Goal: Transaction & Acquisition: Download file/media

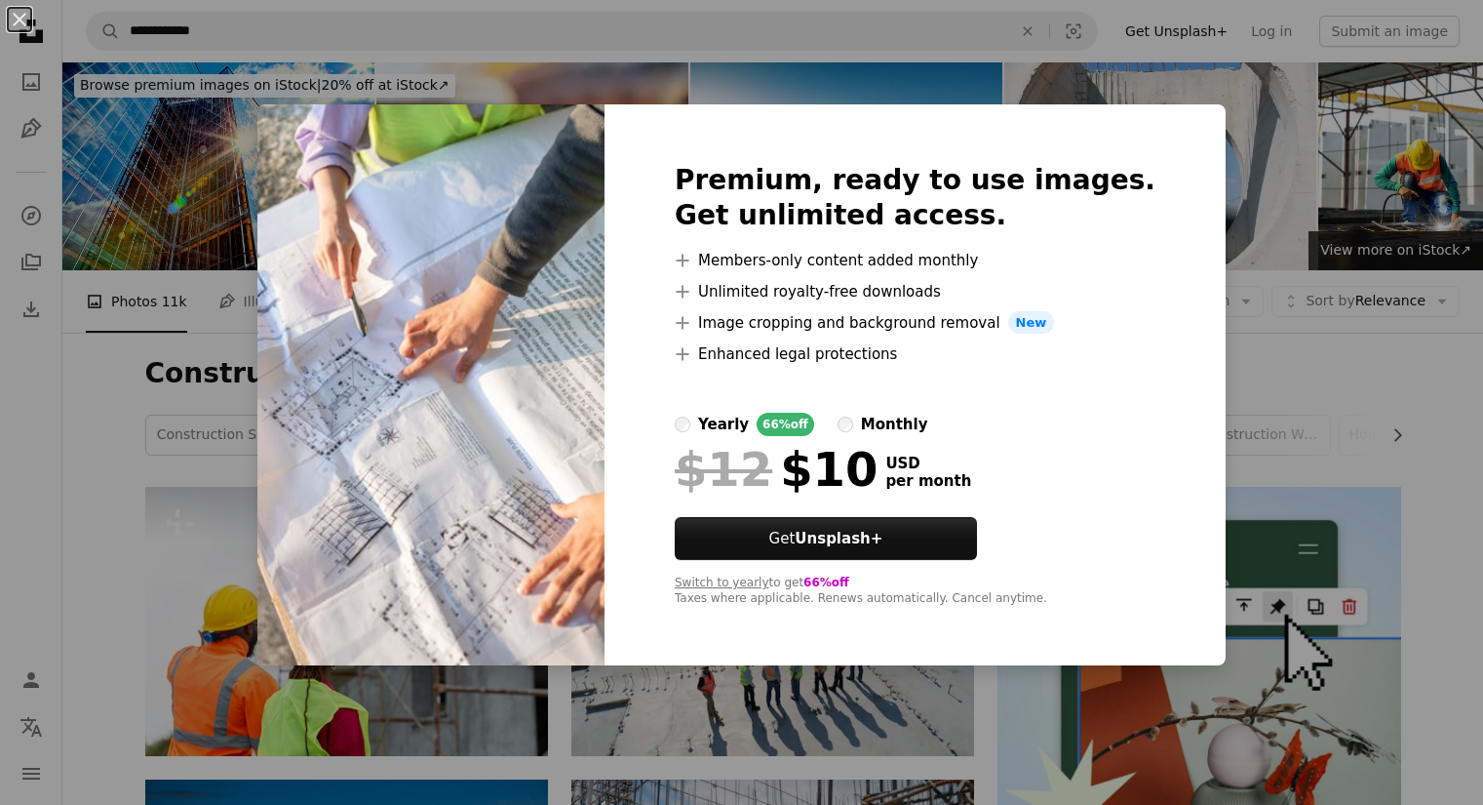
scroll to position [8264, 0]
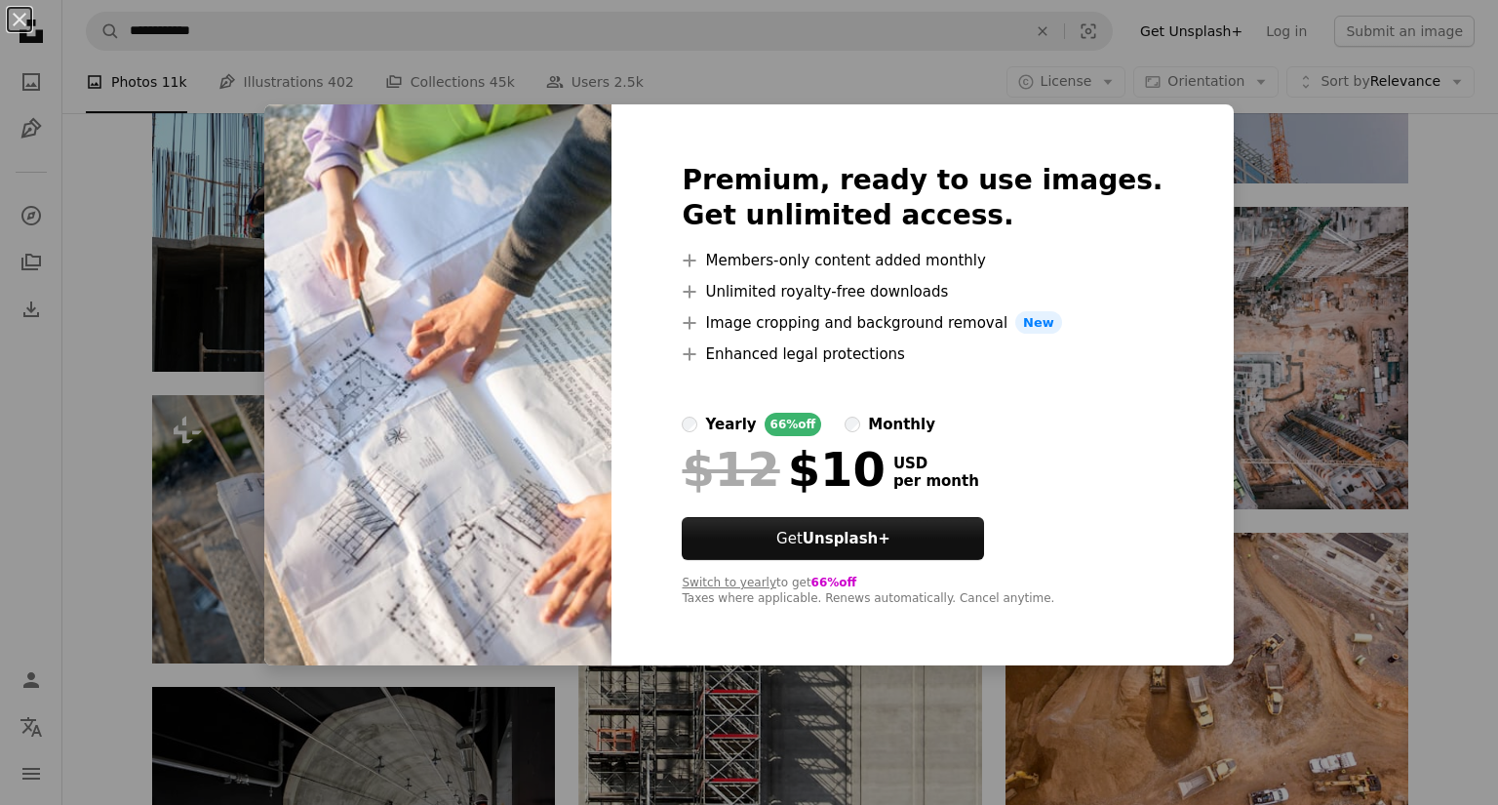
click at [703, 427] on div "Premium, ready to use images. Get unlimited access. A plus sign Members-only co…" at bounding box center [921, 385] width 621 height 562
click at [735, 418] on label "yearly 66% off" at bounding box center [751, 424] width 139 height 23
click at [1333, 100] on div "An X shape Premium, ready to use images. Get unlimited access. A plus sign Memb…" at bounding box center [749, 402] width 1498 height 805
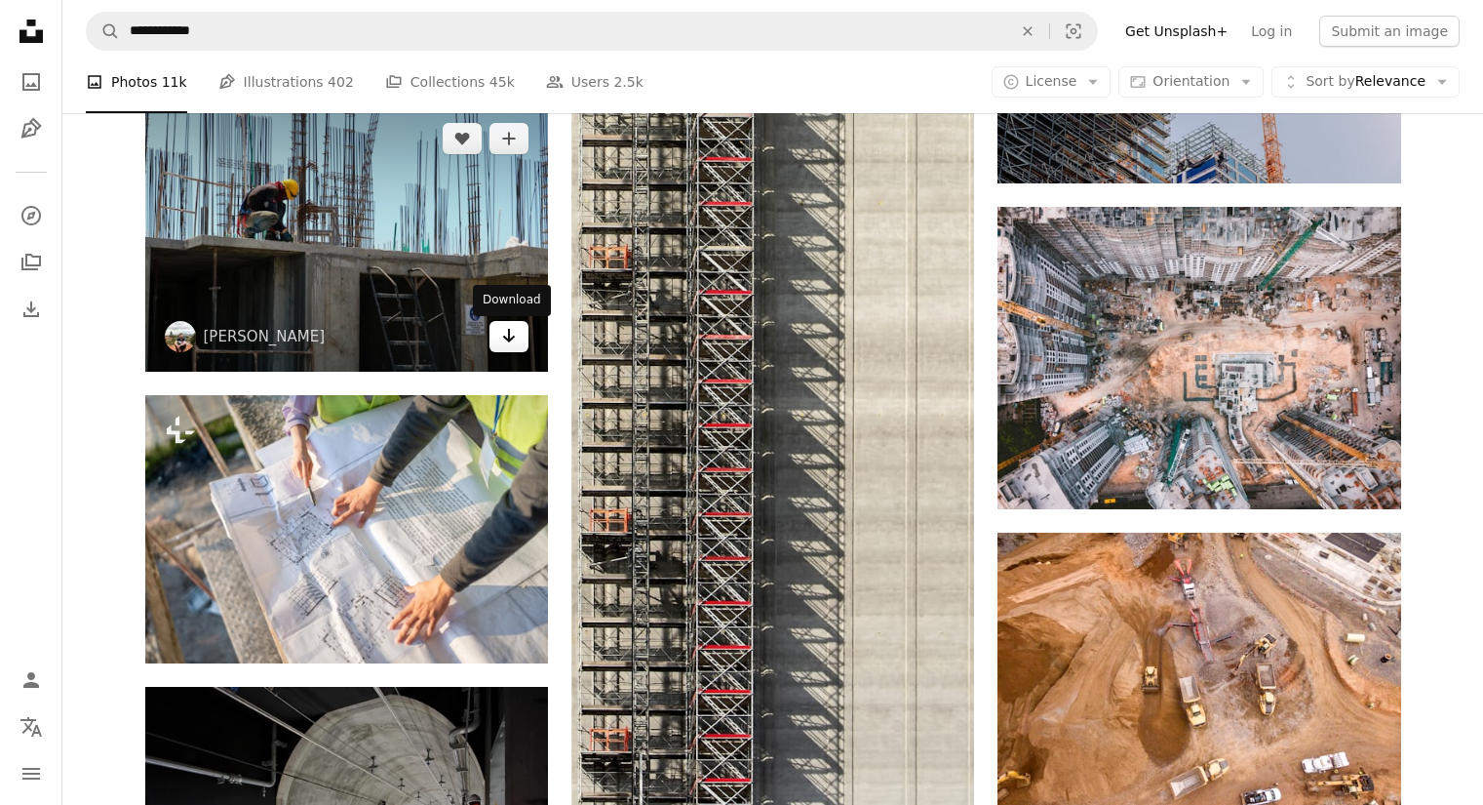
click at [505, 337] on icon "Arrow pointing down" at bounding box center [509, 335] width 16 height 23
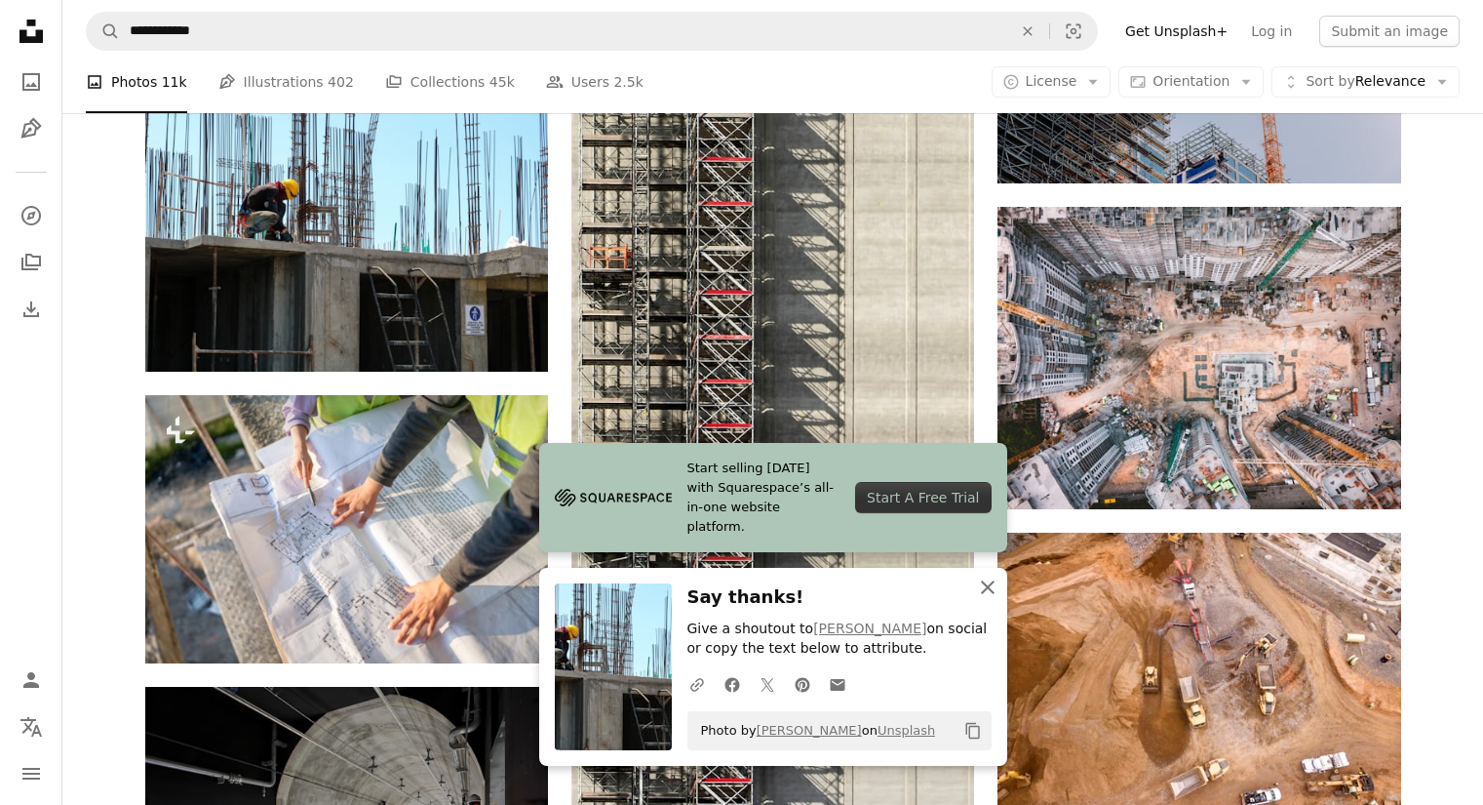
click at [993, 595] on icon "An X shape" at bounding box center [987, 586] width 23 height 23
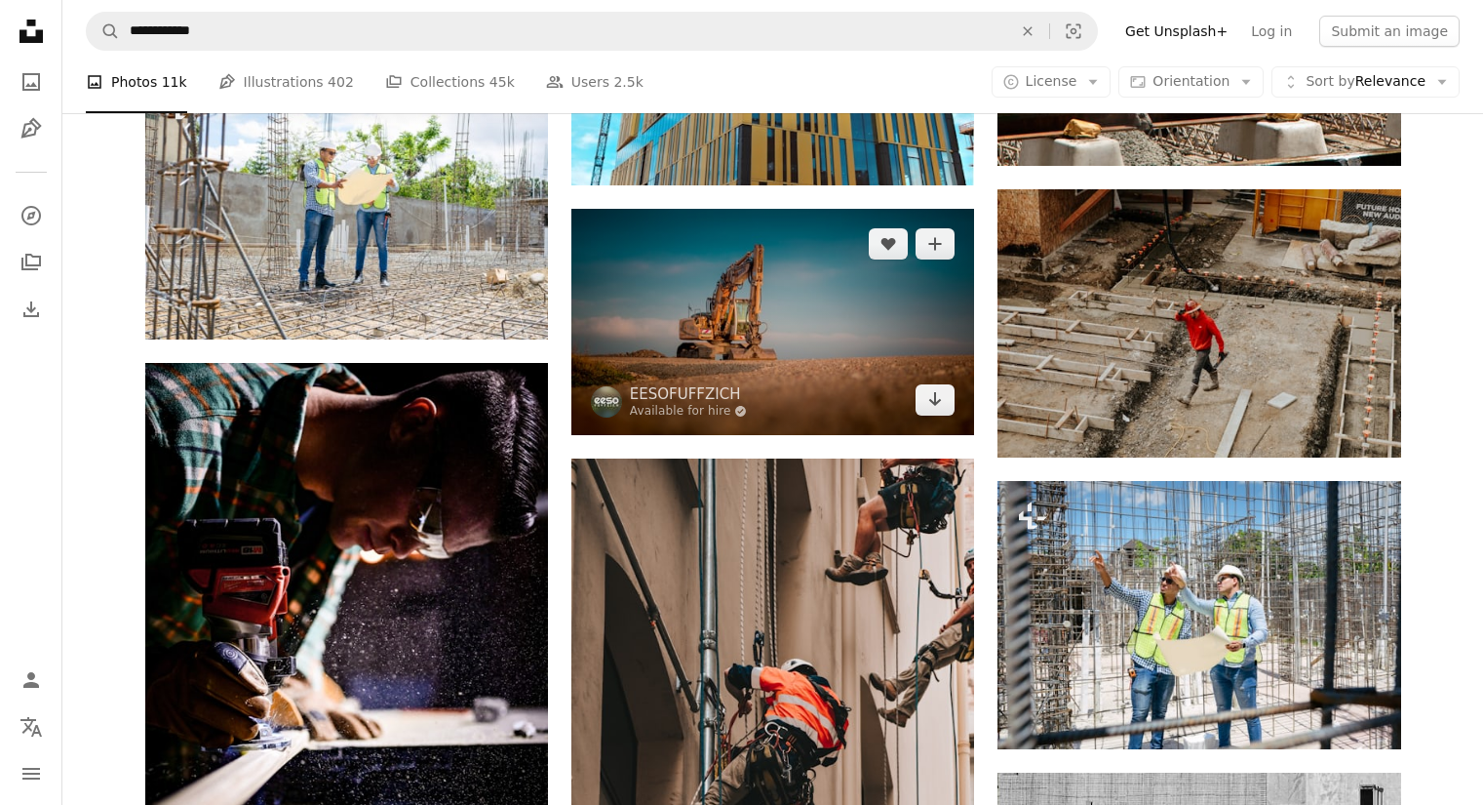
scroll to position [10702, 0]
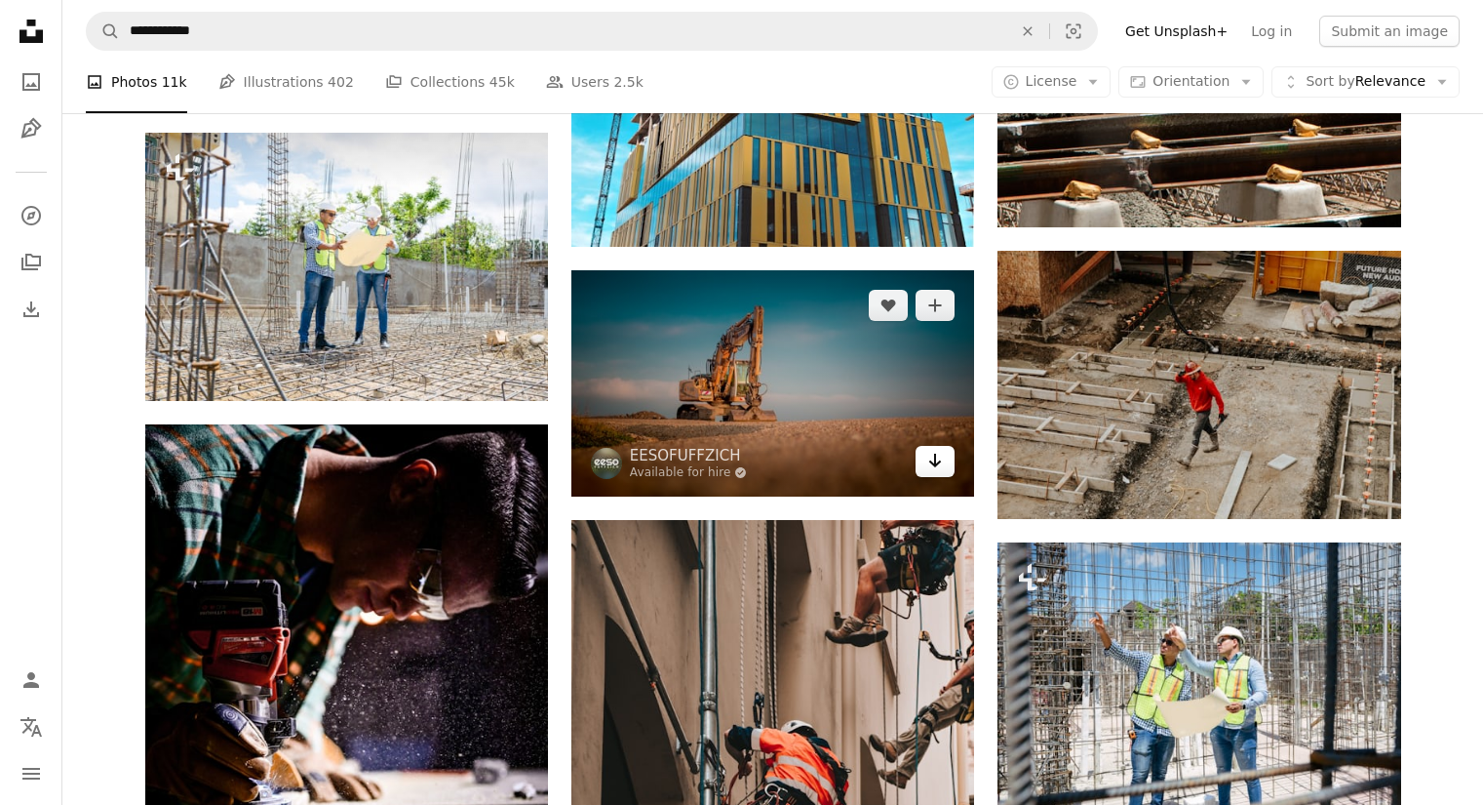
click at [941, 466] on icon "Arrow pointing down" at bounding box center [935, 460] width 16 height 23
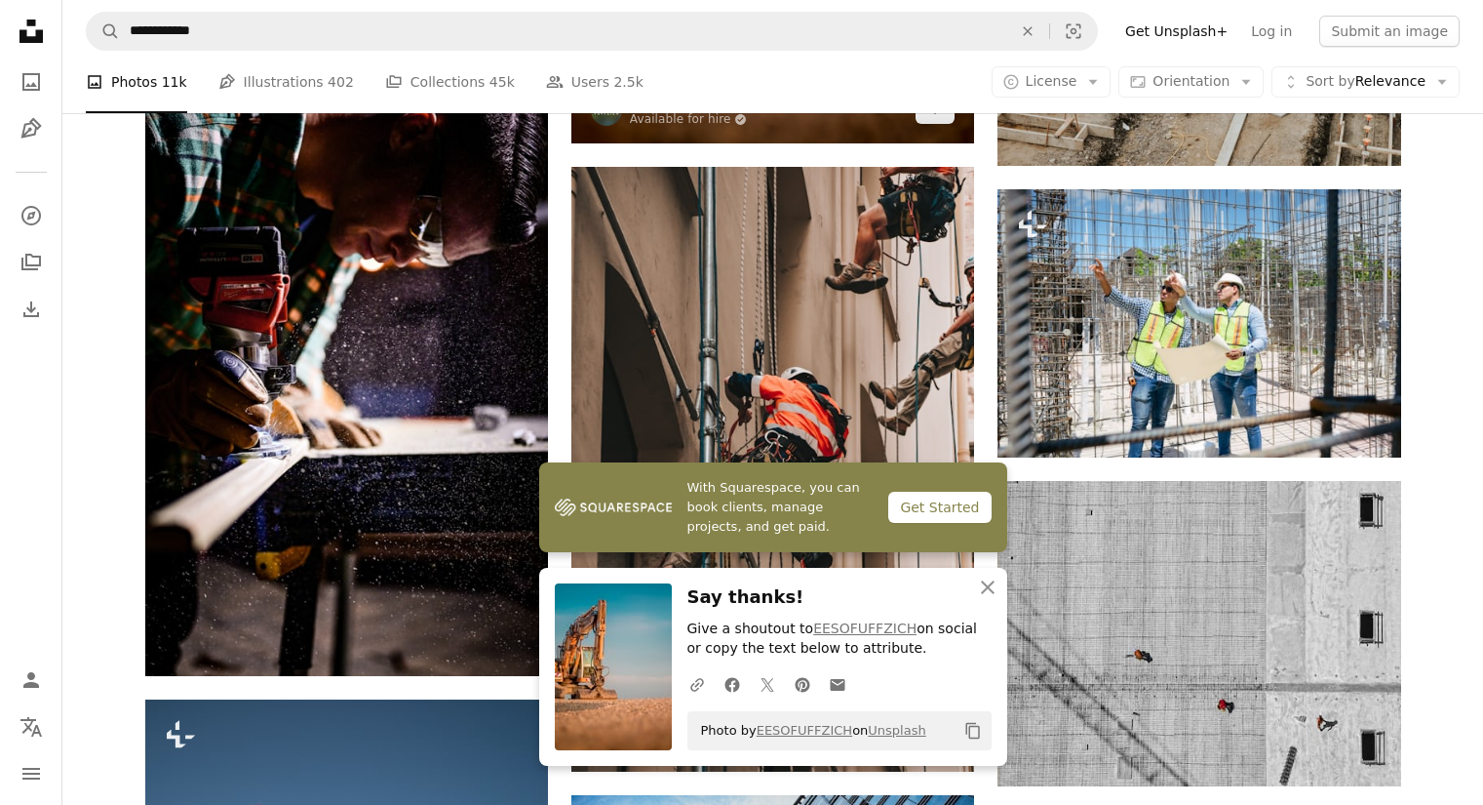
scroll to position [11092, 0]
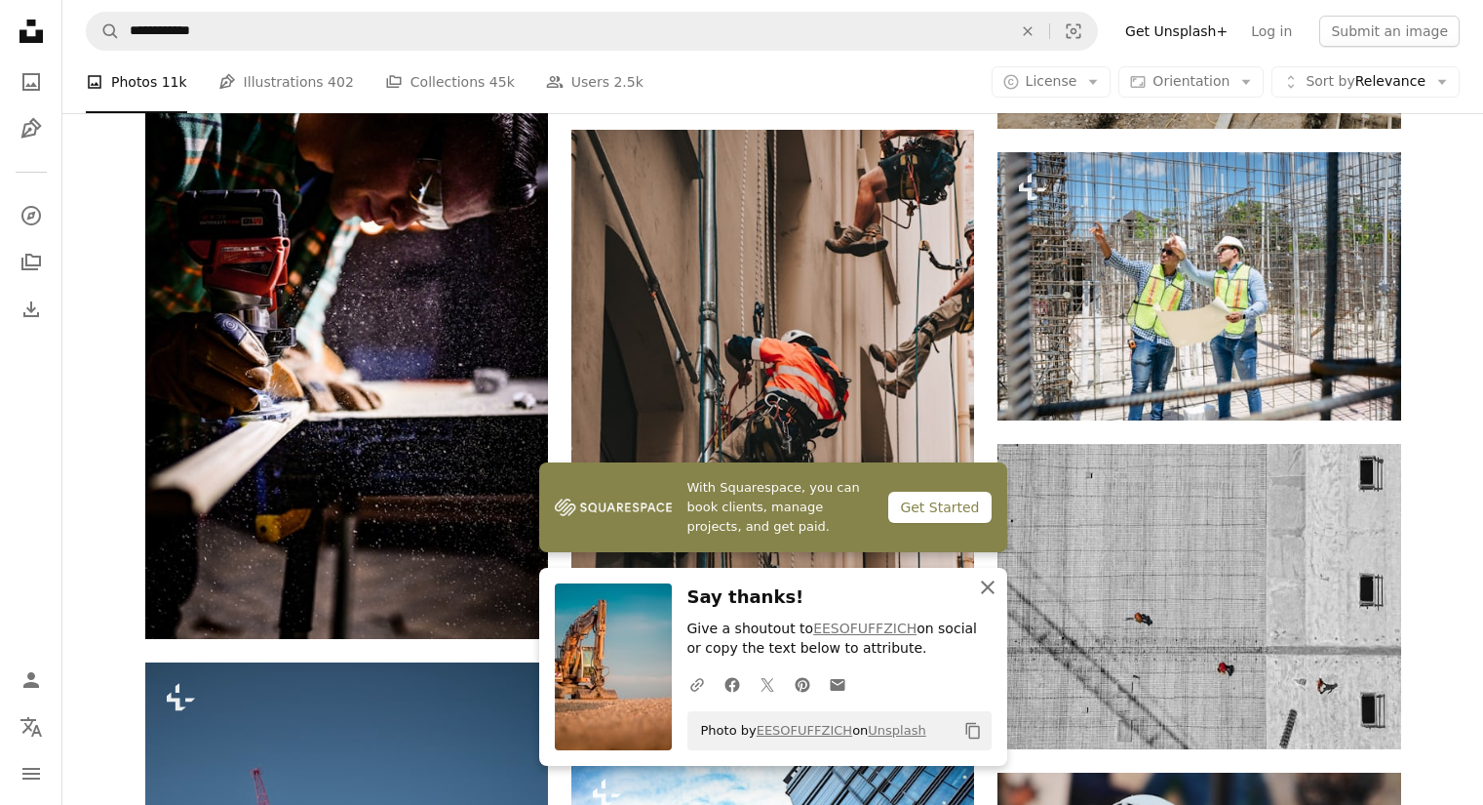
click at [990, 595] on icon "An X shape" at bounding box center [987, 586] width 23 height 23
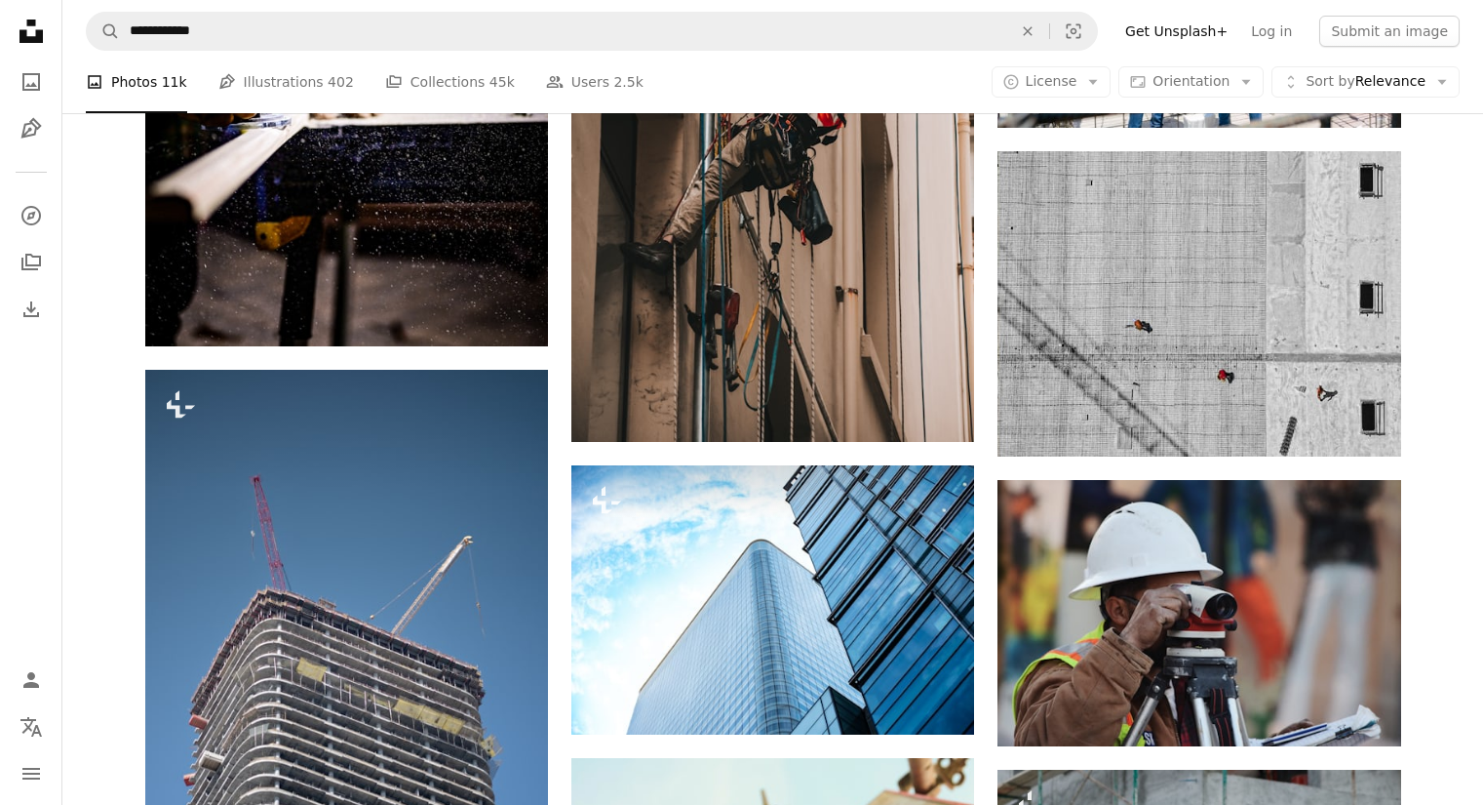
scroll to position [11775, 0]
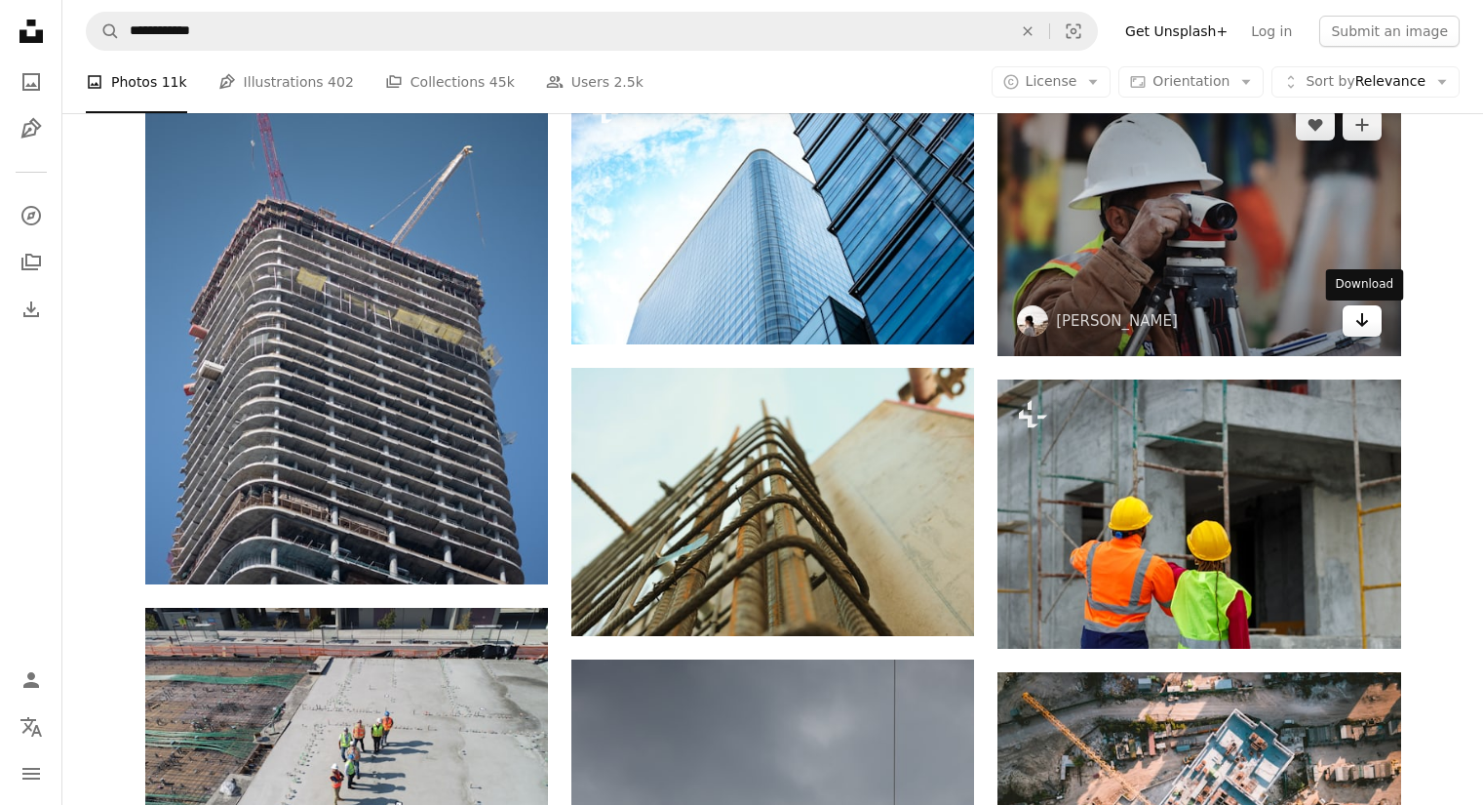
click at [1358, 321] on icon "Arrow pointing down" at bounding box center [1363, 319] width 16 height 23
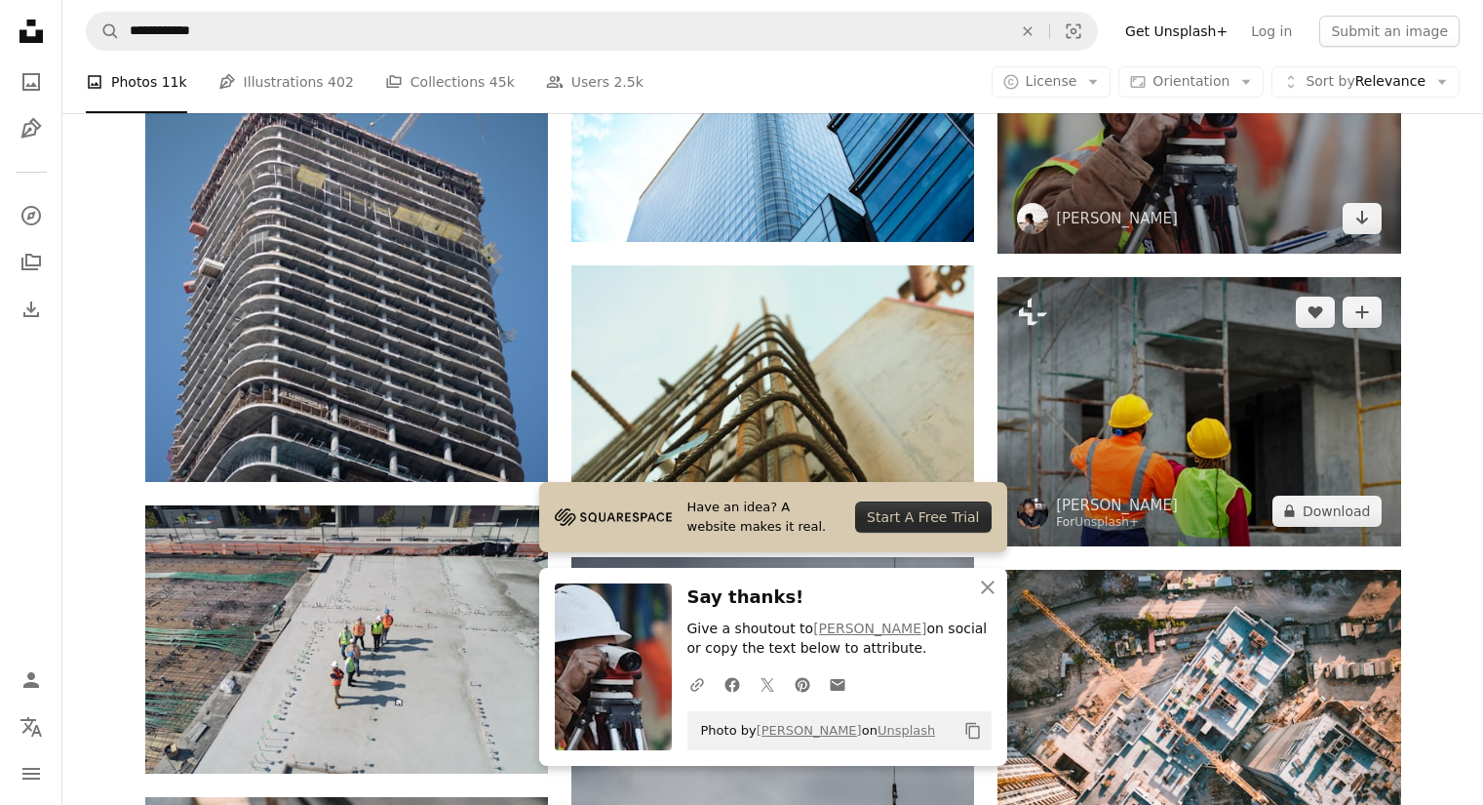
scroll to position [11970, 0]
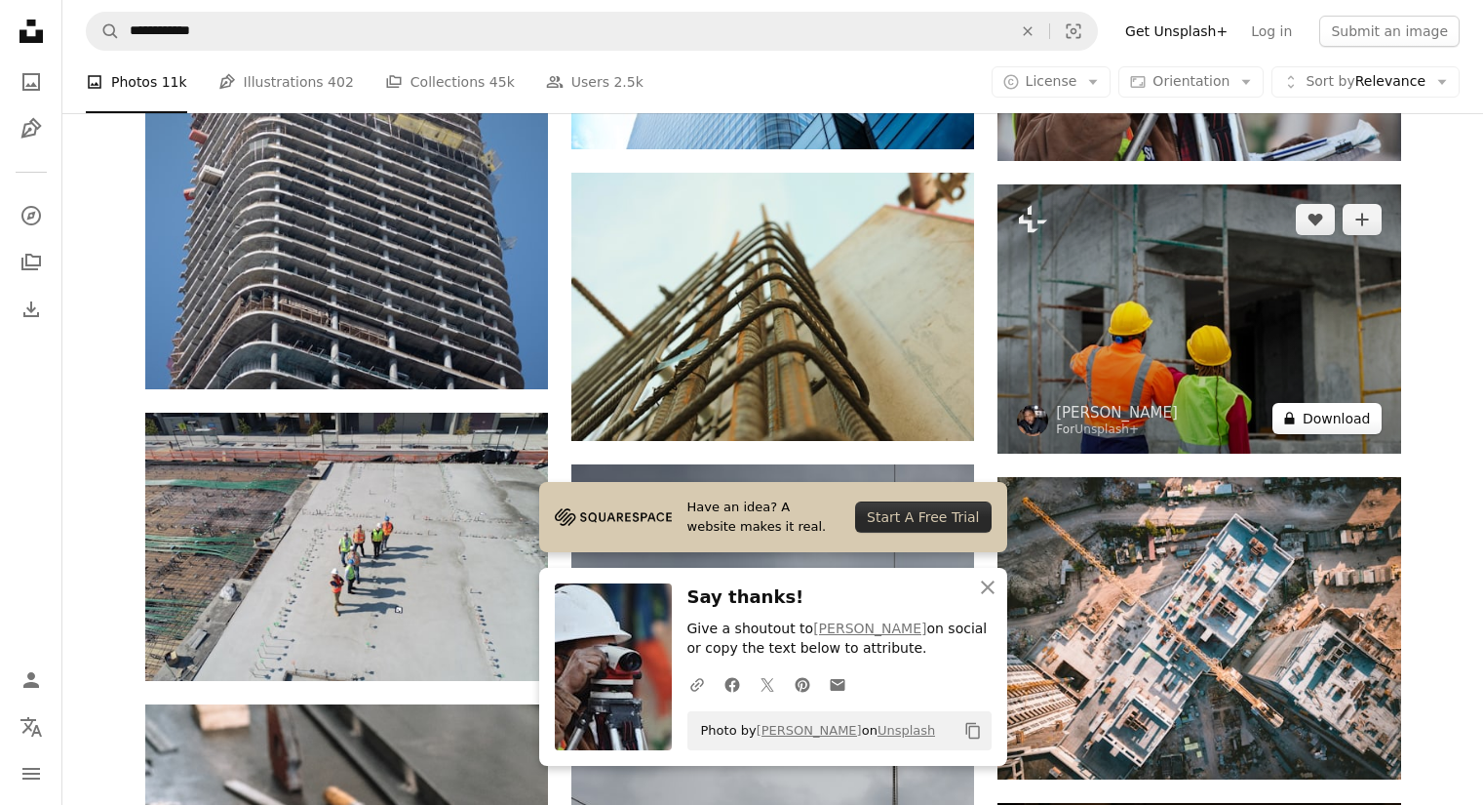
click at [1312, 413] on button "A lock Download" at bounding box center [1327, 418] width 109 height 31
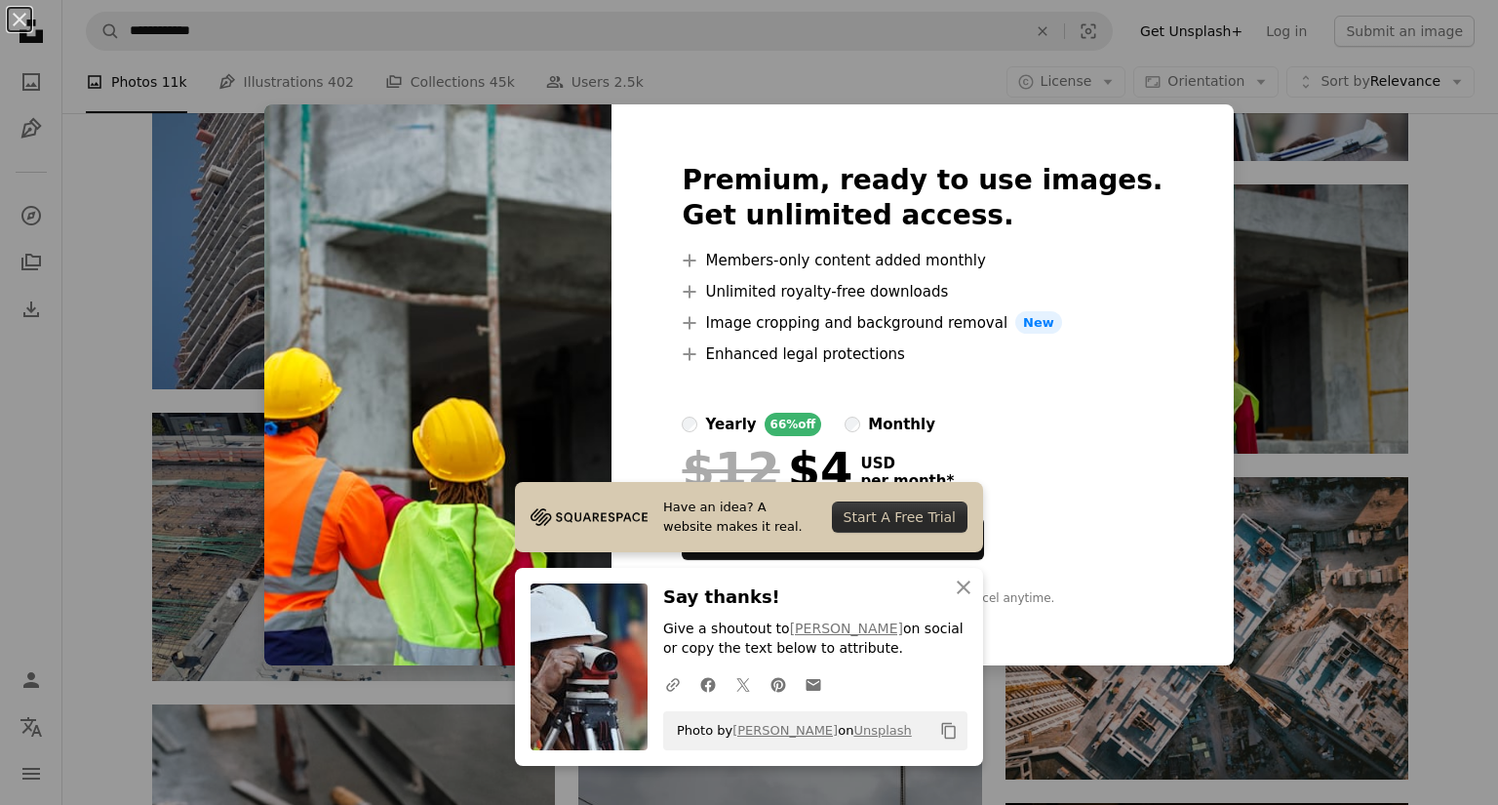
click at [1208, 205] on div "An X shape Have an idea? A website makes it real. Start A Free Trial An X shape…" at bounding box center [749, 402] width 1498 height 805
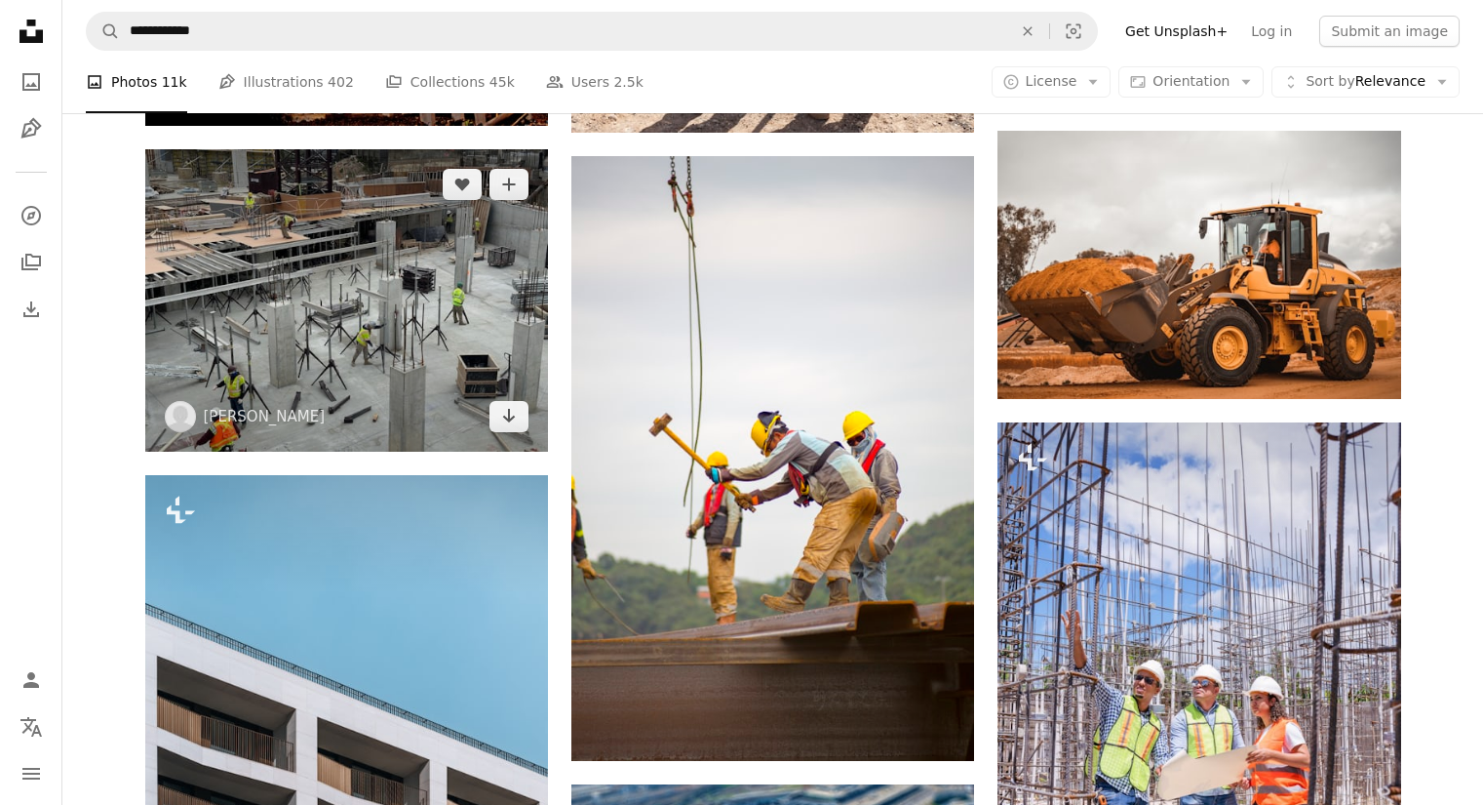
scroll to position [16065, 0]
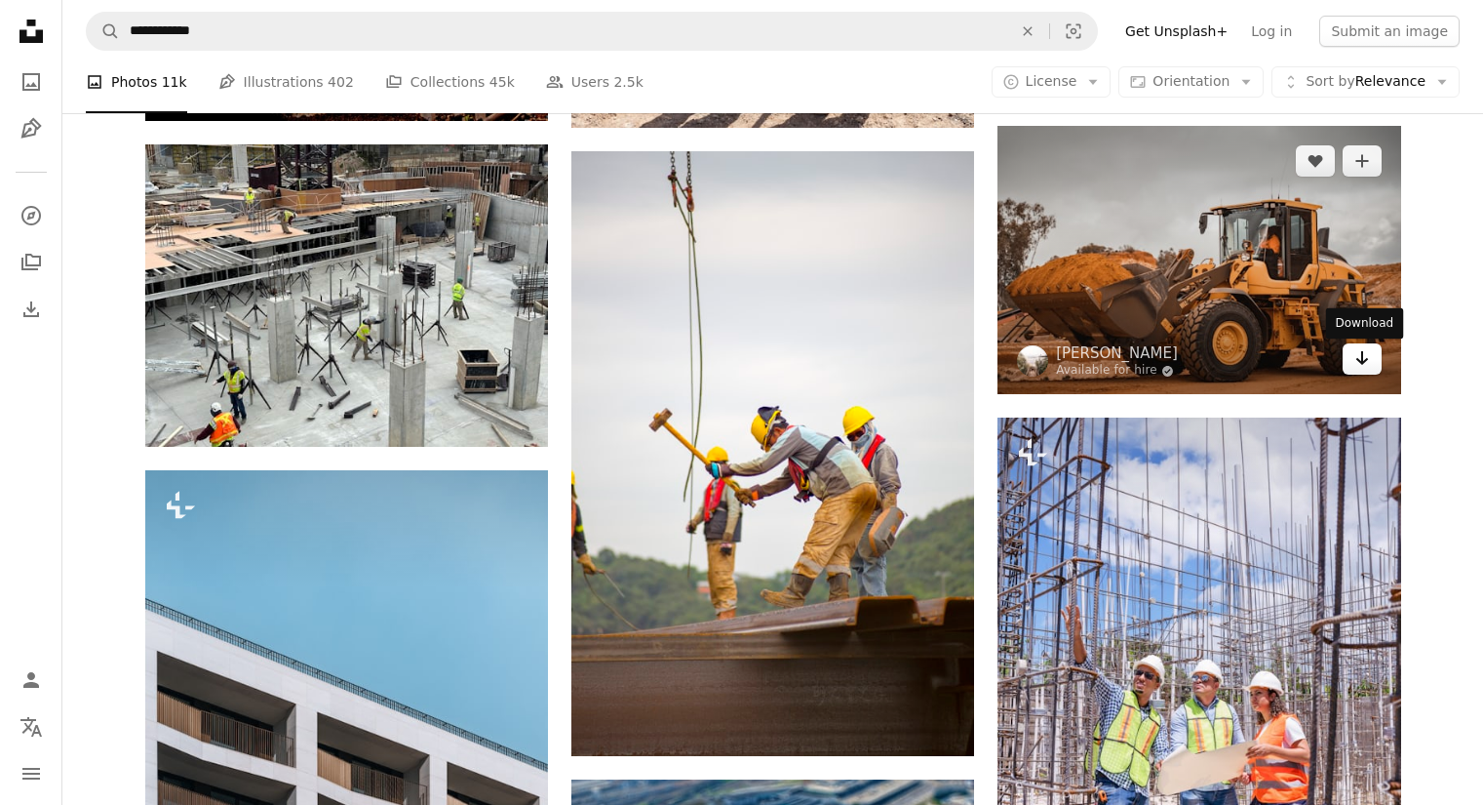
click at [1355, 370] on icon "Arrow pointing down" at bounding box center [1363, 357] width 16 height 23
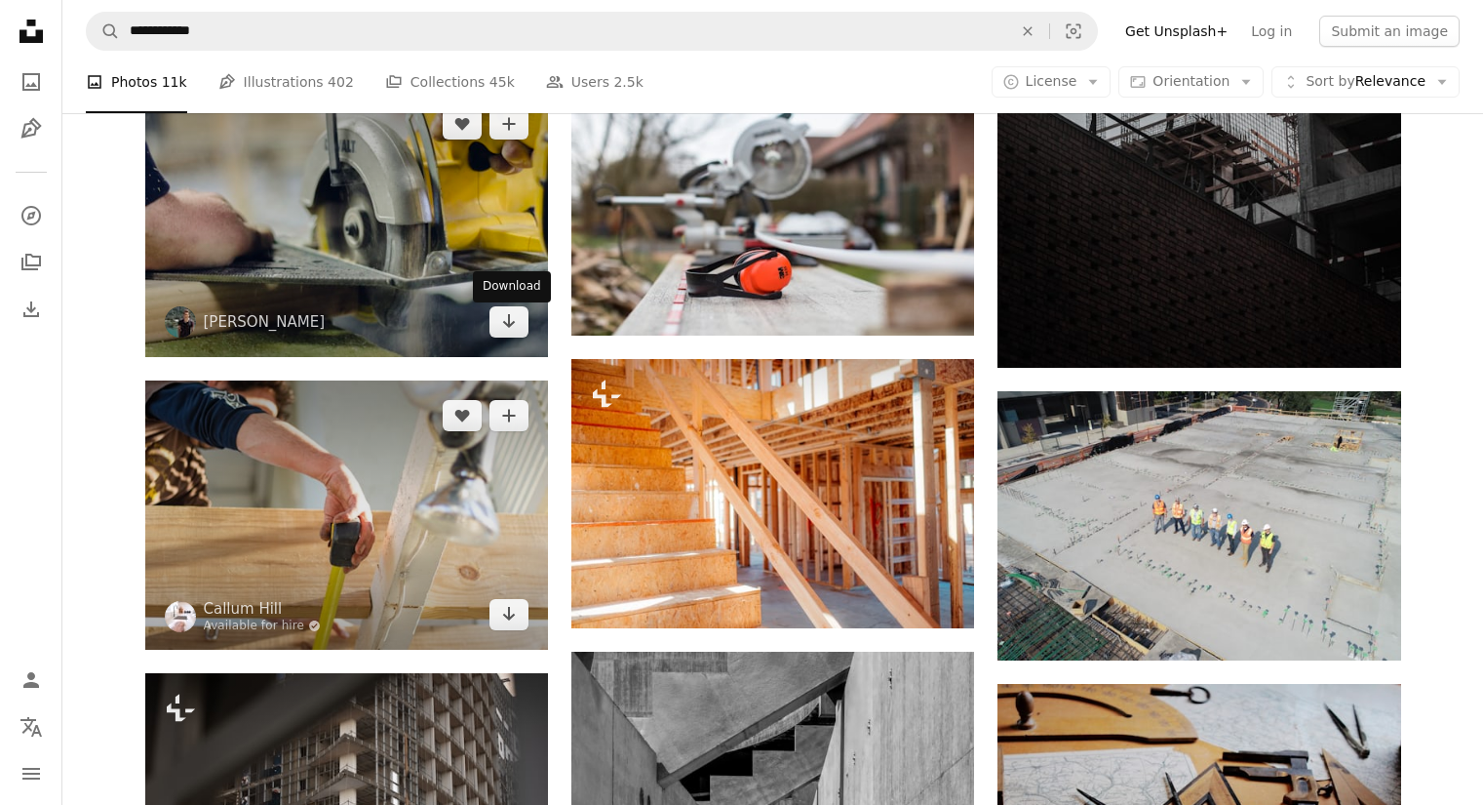
scroll to position [17431, 0]
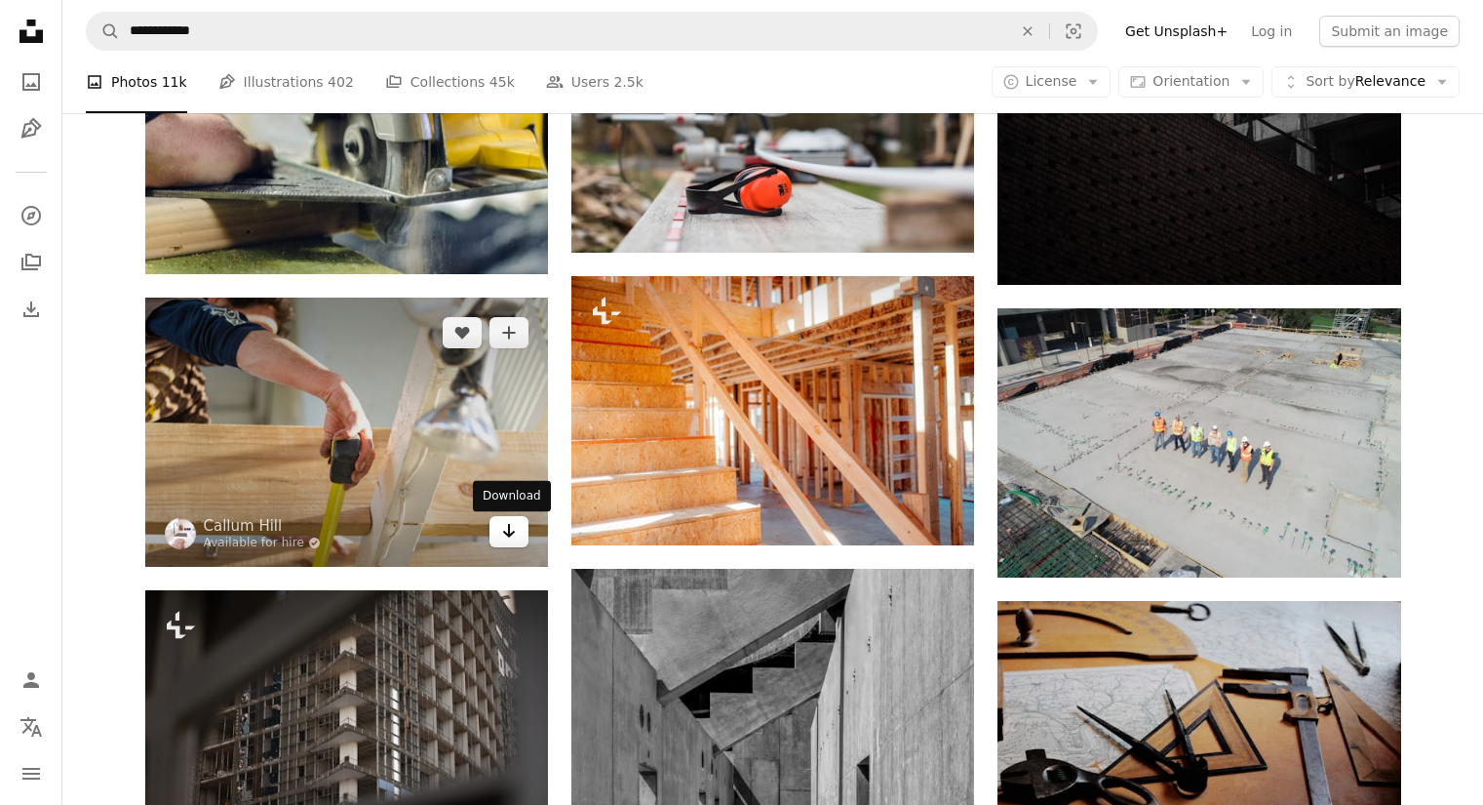
click at [513, 542] on icon "Arrow pointing down" at bounding box center [509, 530] width 16 height 23
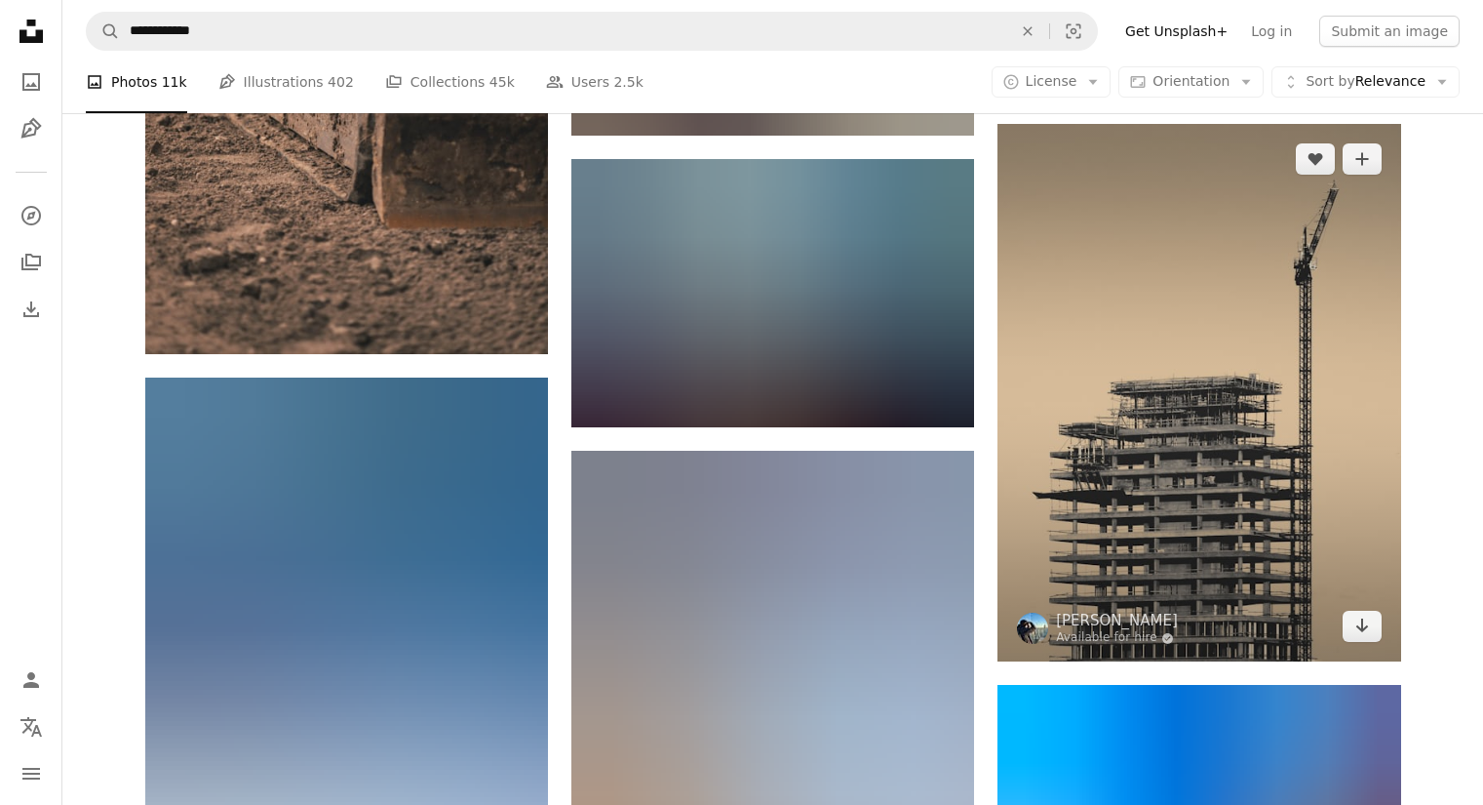
scroll to position [55561, 0]
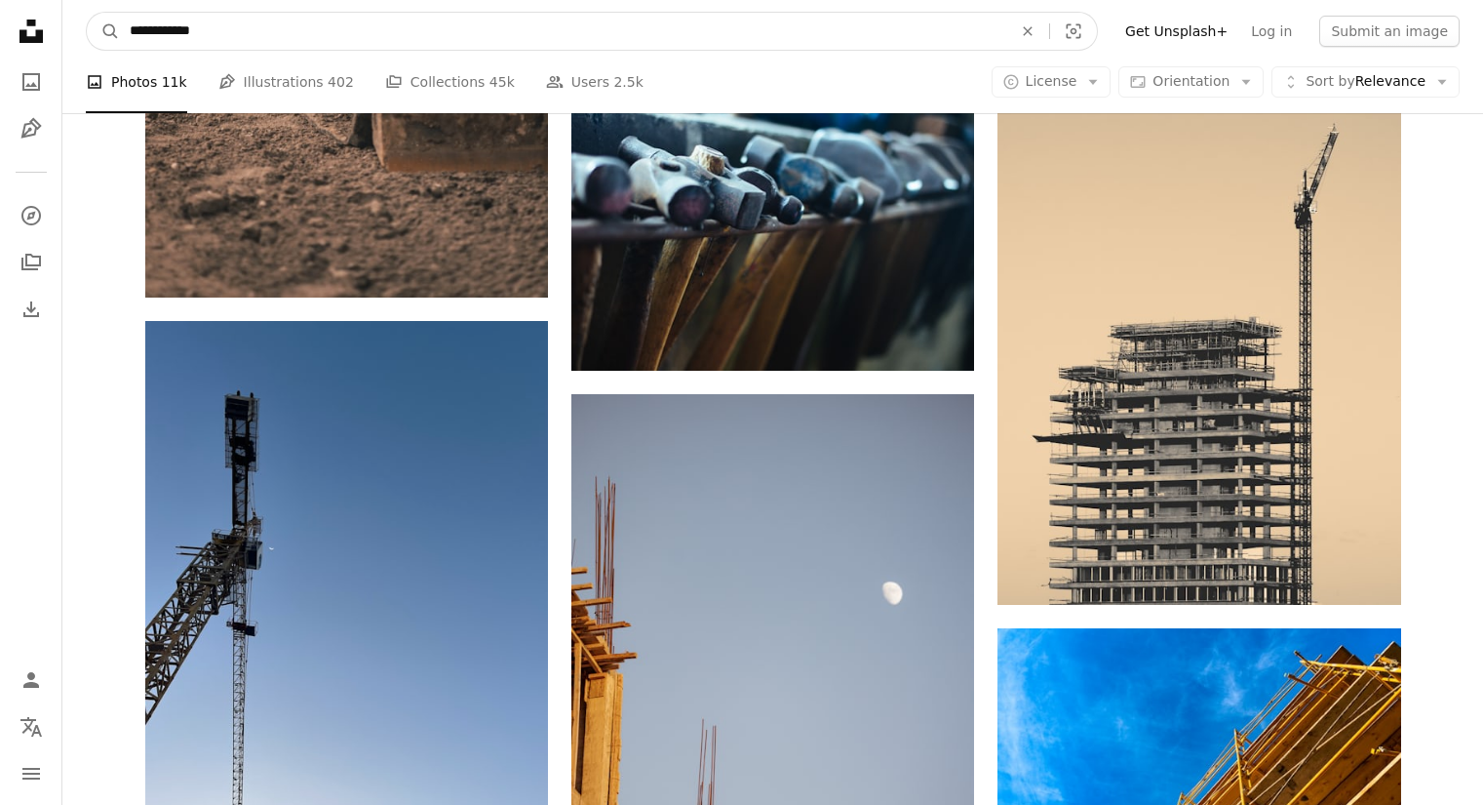
drag, startPoint x: 141, startPoint y: 34, endPoint x: 130, endPoint y: 35, distance: 11.7
click at [137, 35] on input "**********" at bounding box center [563, 31] width 886 height 37
click at [127, 39] on input "**********" at bounding box center [563, 31] width 886 height 37
type input "**********"
click button "A magnifying glass" at bounding box center [103, 31] width 33 height 37
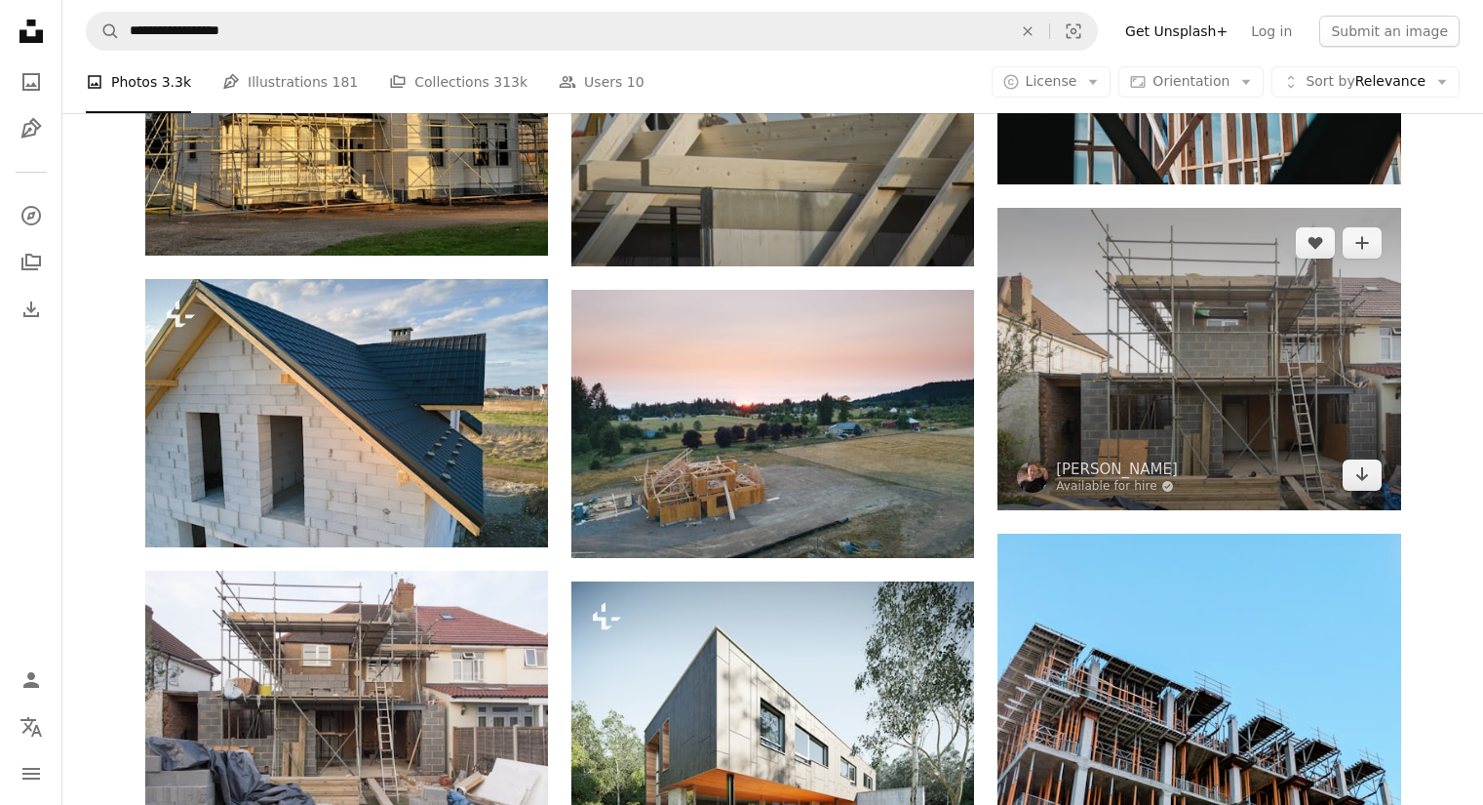
scroll to position [1170, 0]
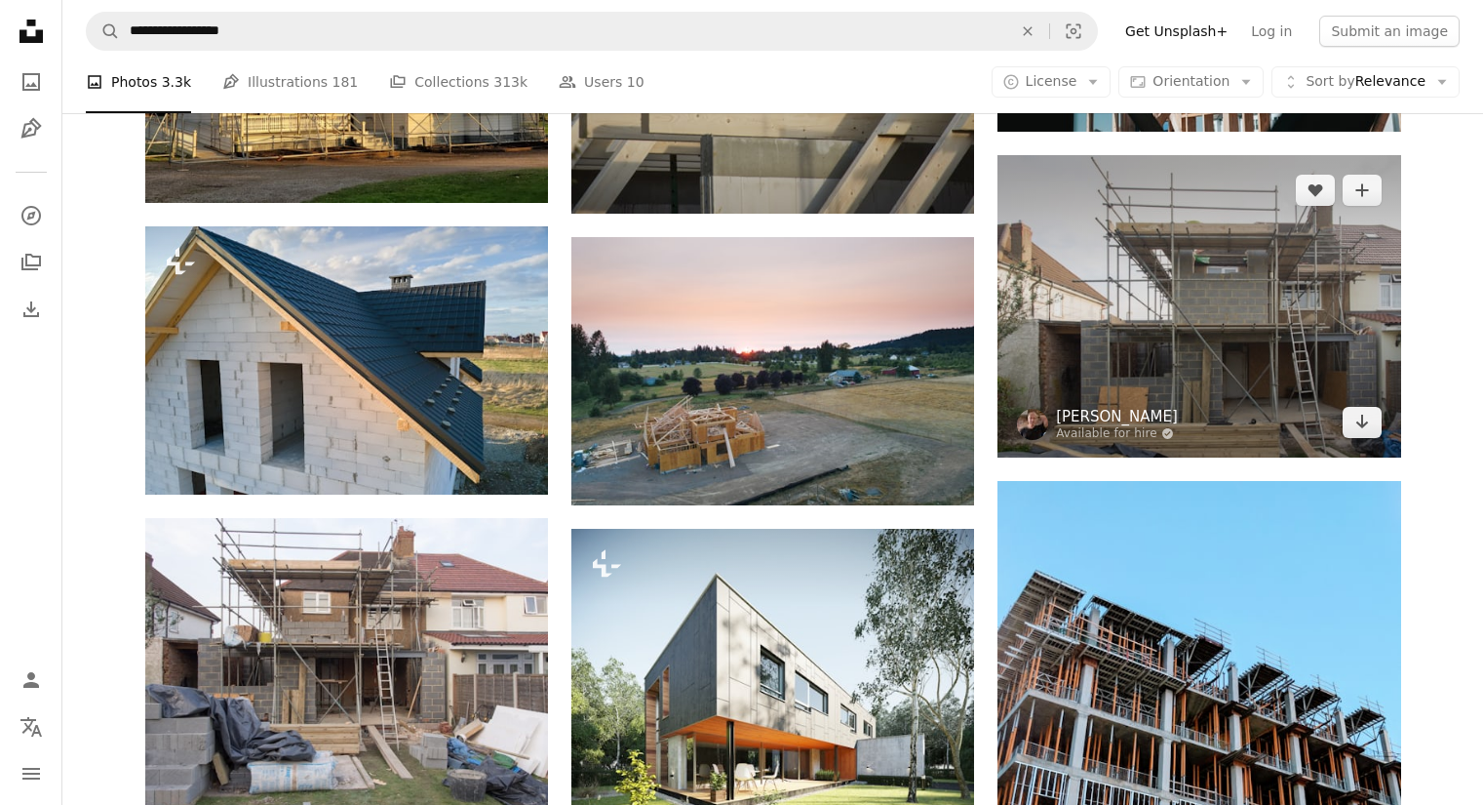
click at [1092, 413] on link "[PERSON_NAME]" at bounding box center [1117, 417] width 122 height 20
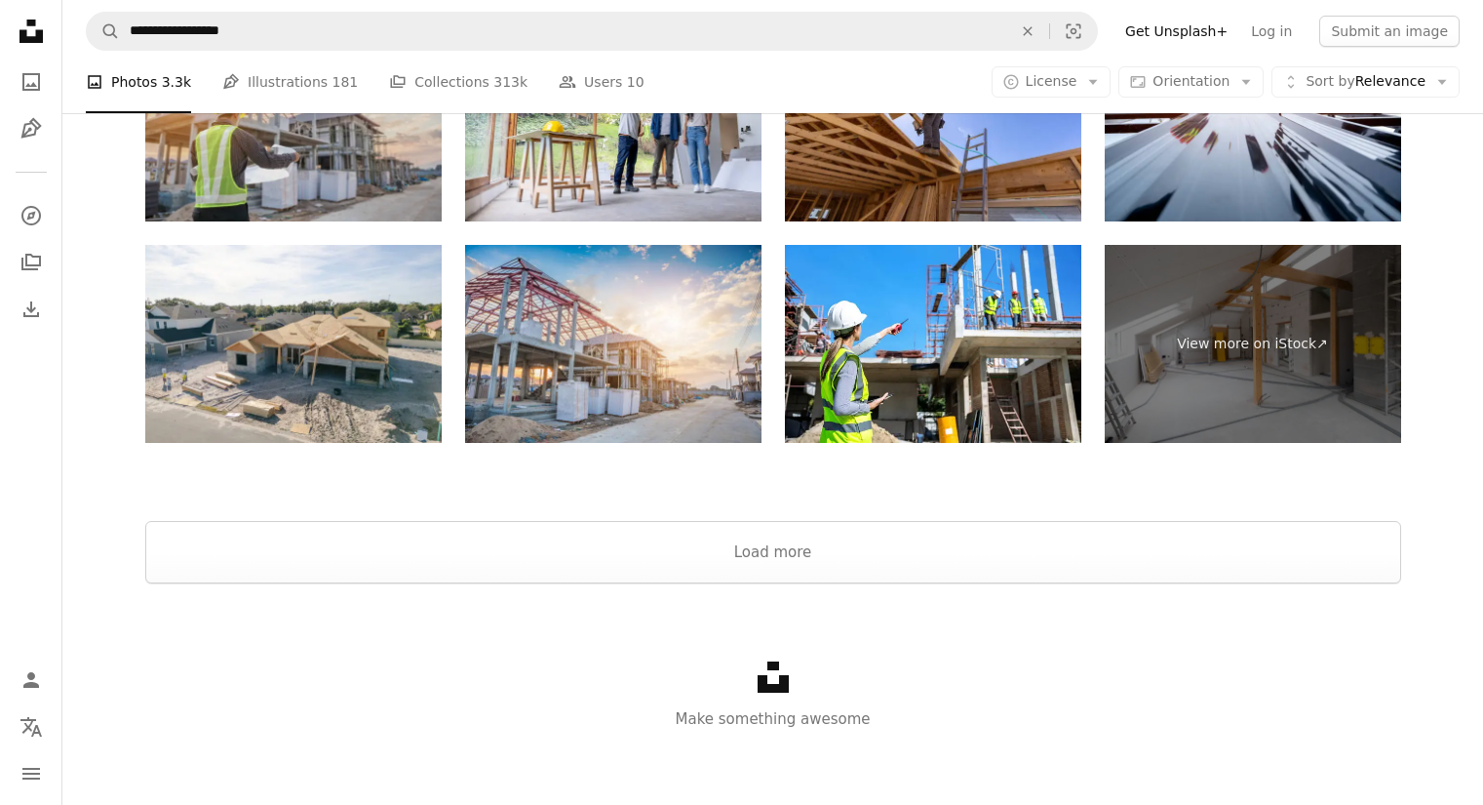
scroll to position [3429, 0]
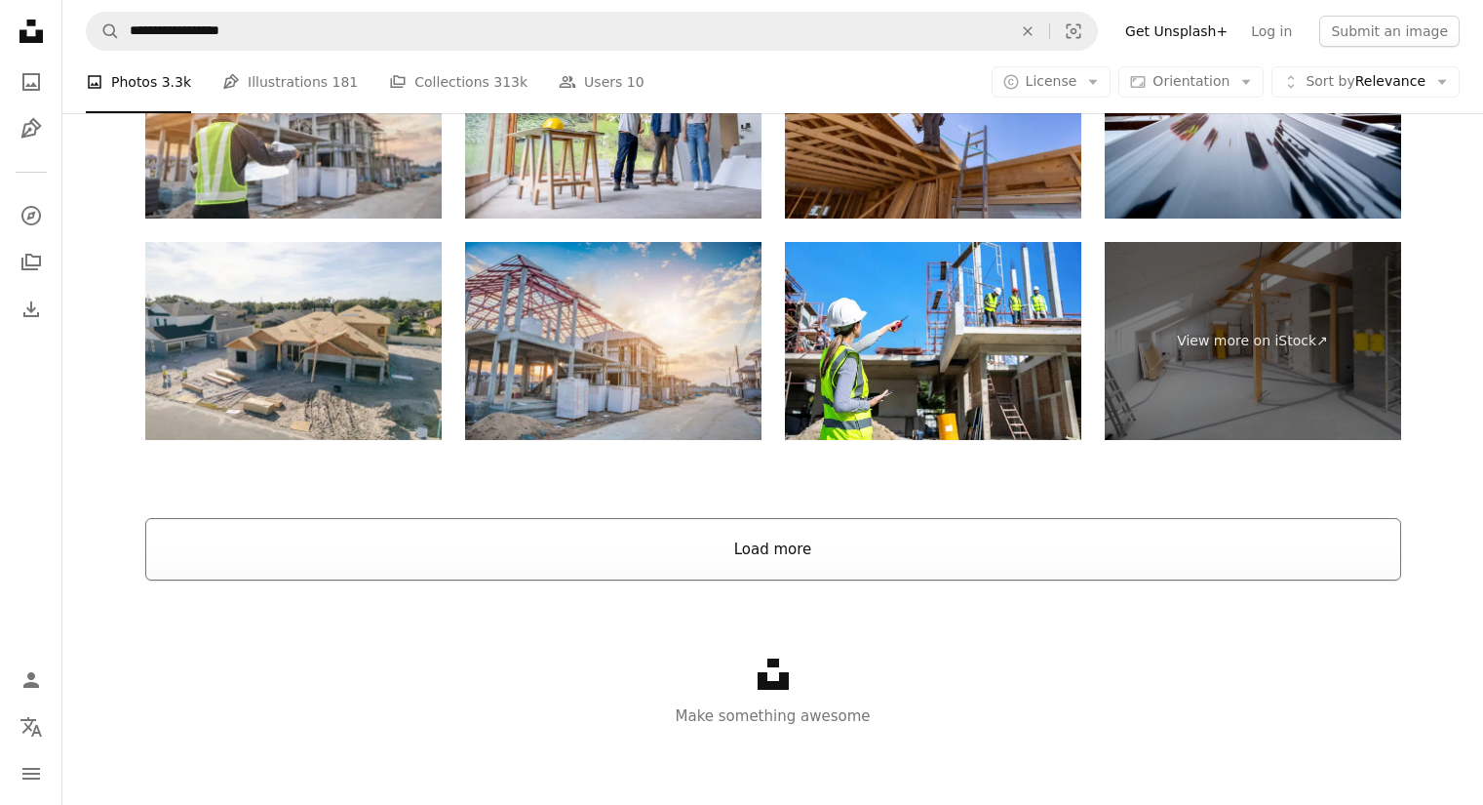
click at [688, 538] on button "Load more" at bounding box center [773, 549] width 1256 height 62
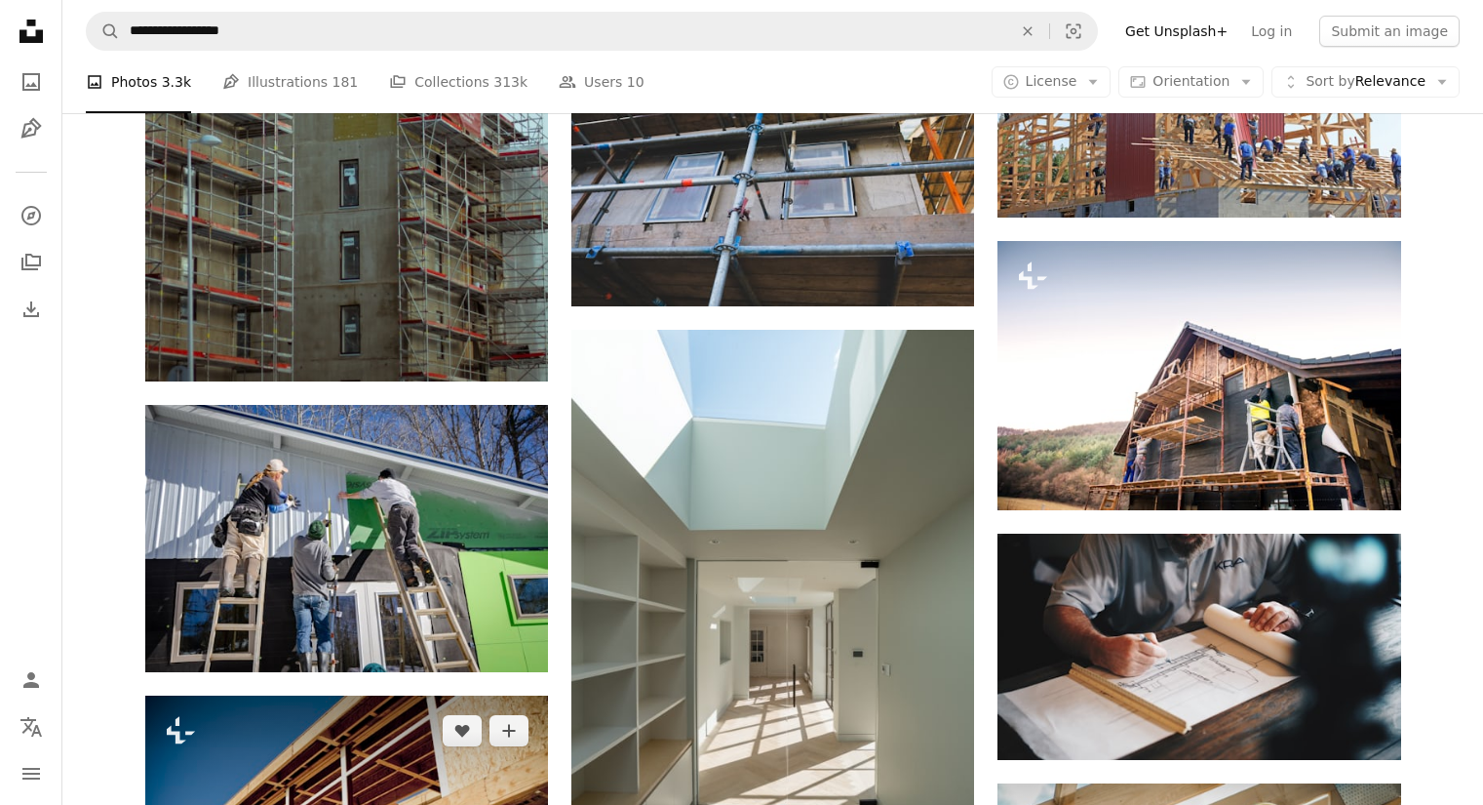
scroll to position [3375, 0]
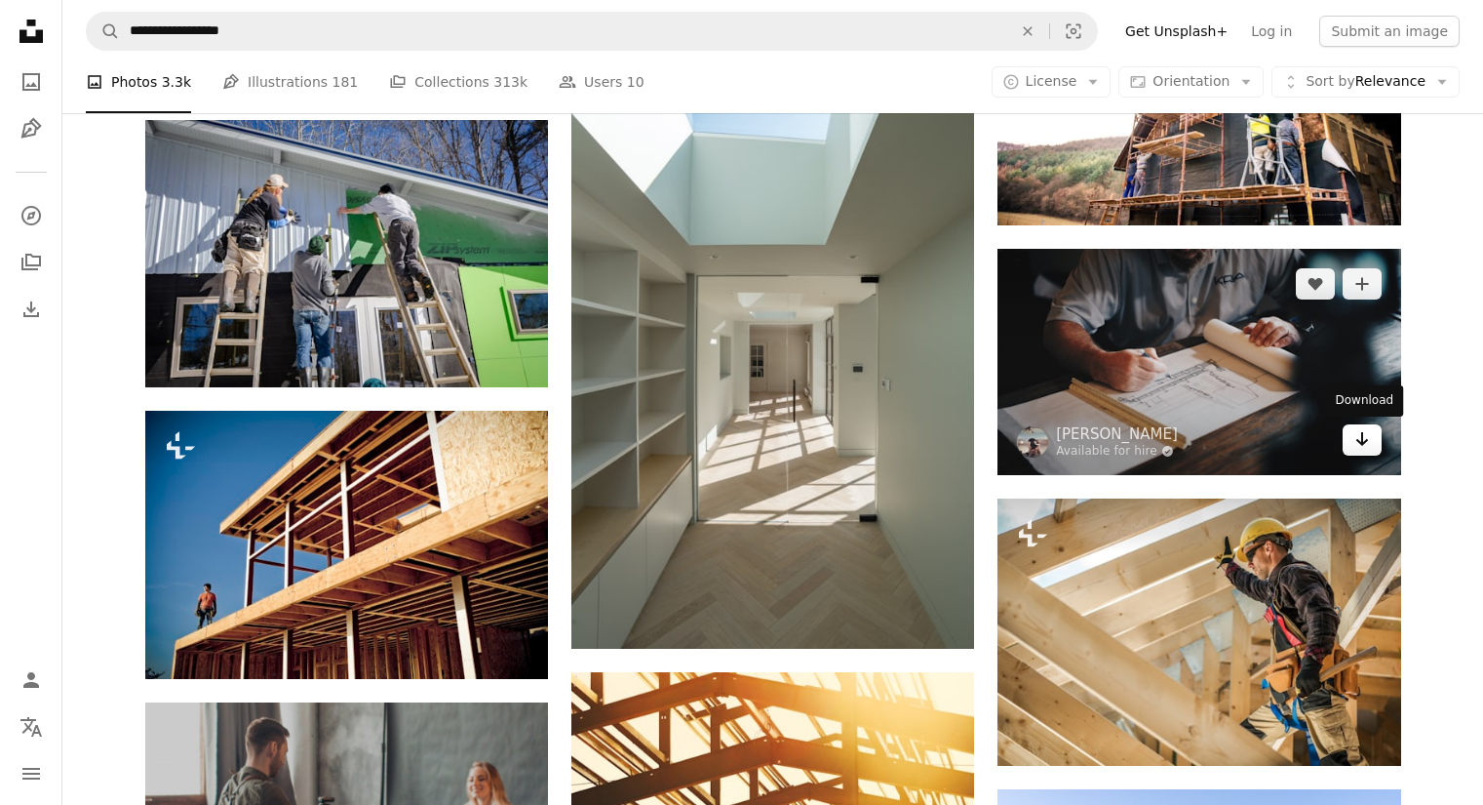
click at [1360, 446] on icon "Arrow pointing down" at bounding box center [1363, 438] width 16 height 23
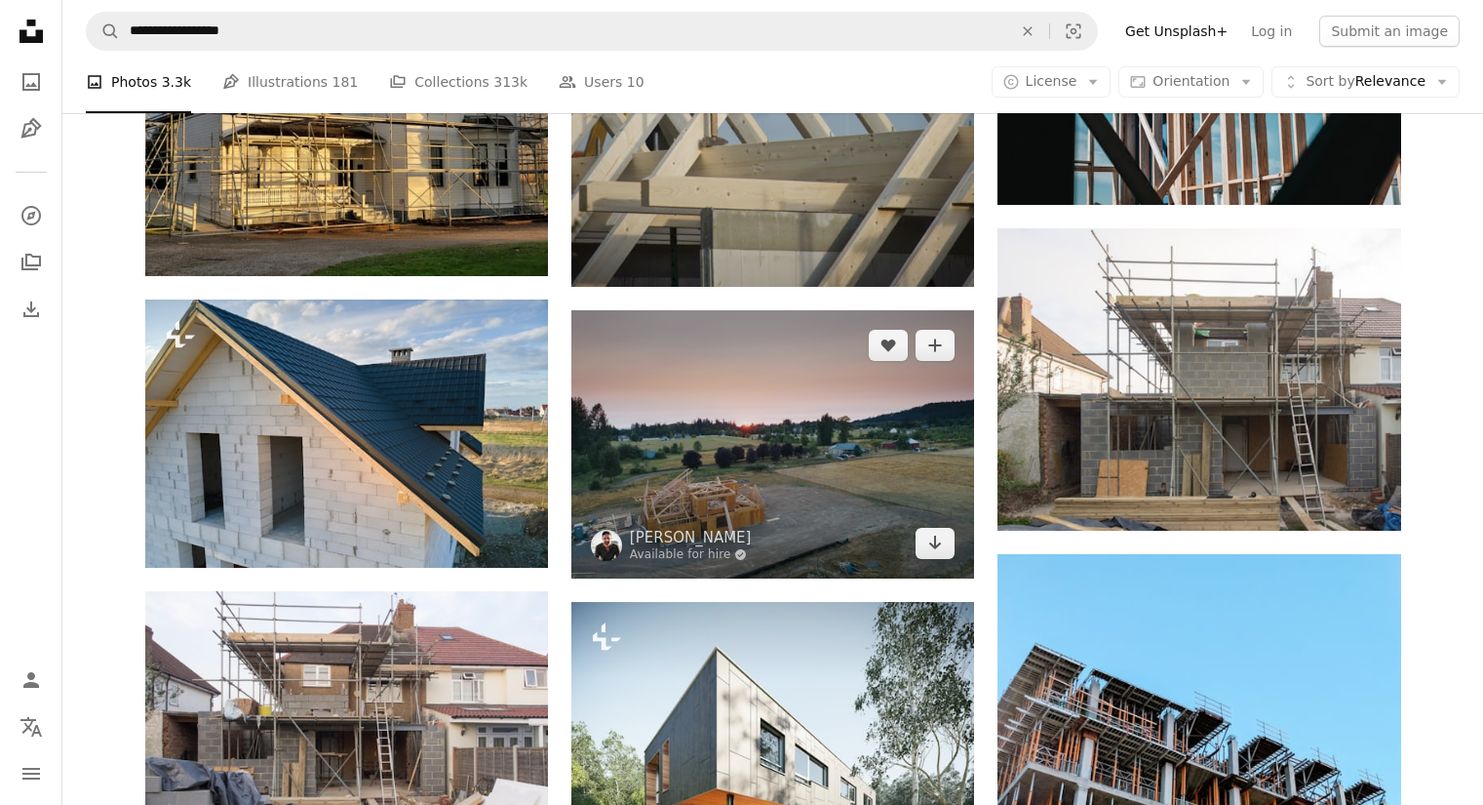
scroll to position [1230, 0]
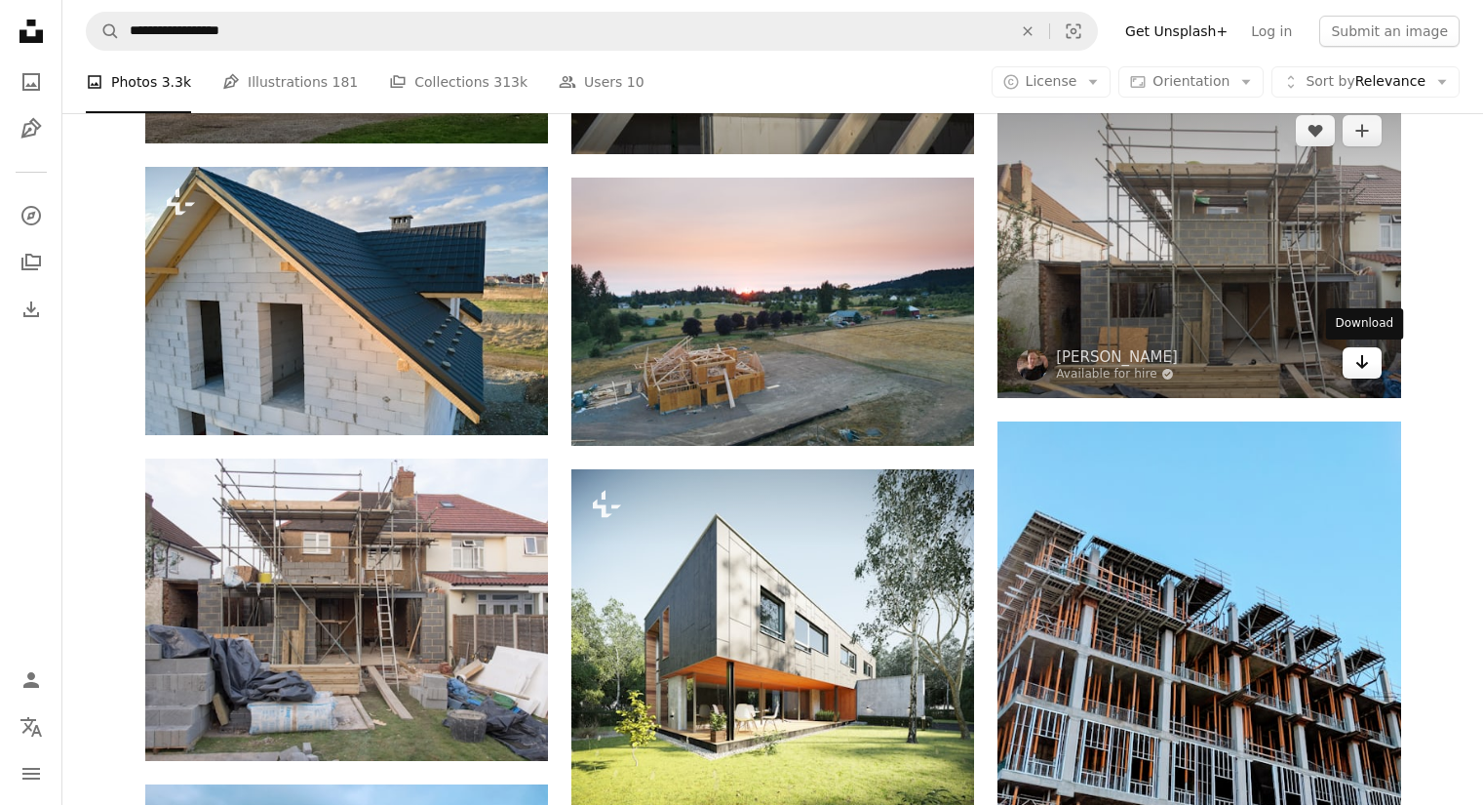
click at [1345, 364] on link "Arrow pointing down" at bounding box center [1362, 362] width 39 height 31
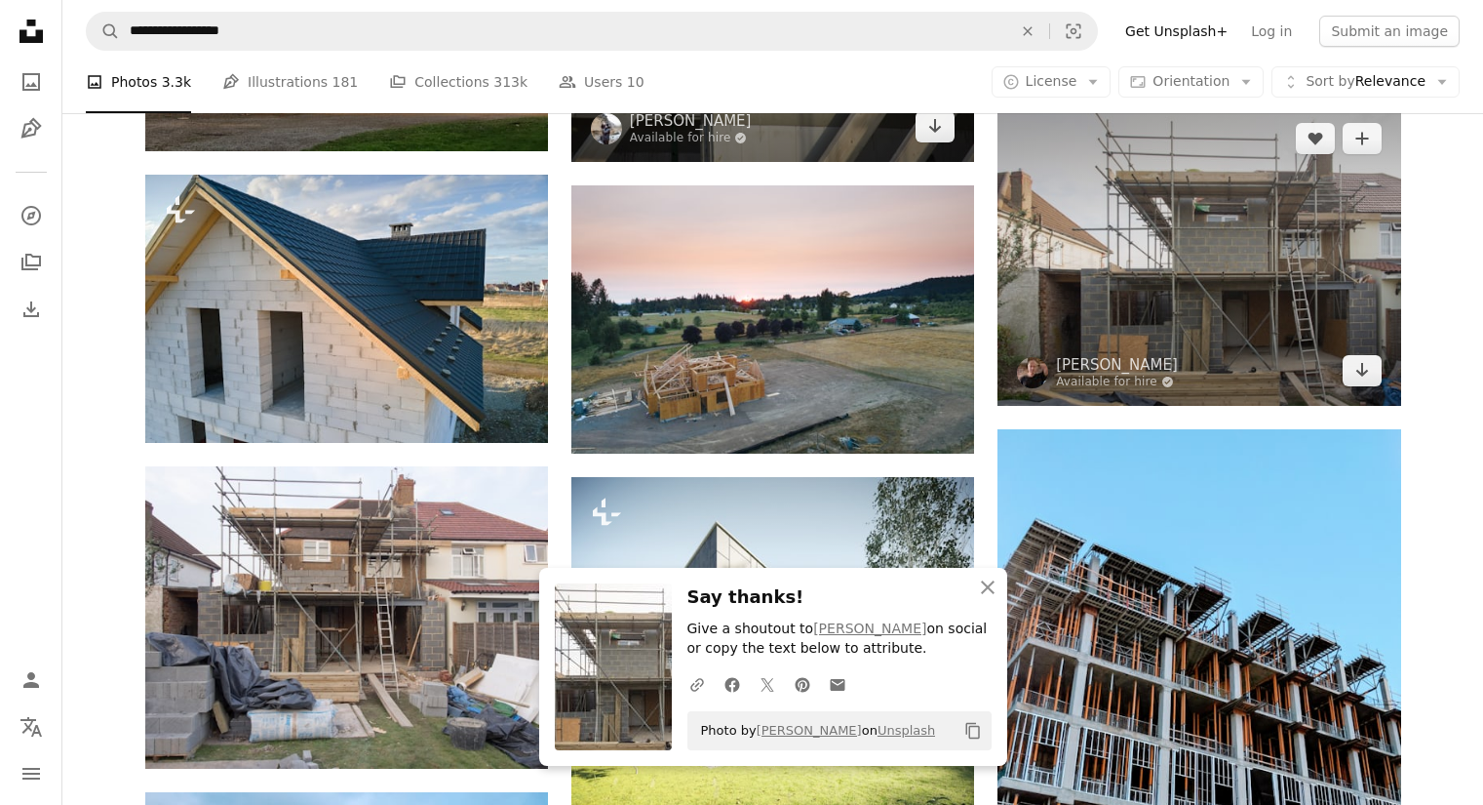
scroll to position [937, 0]
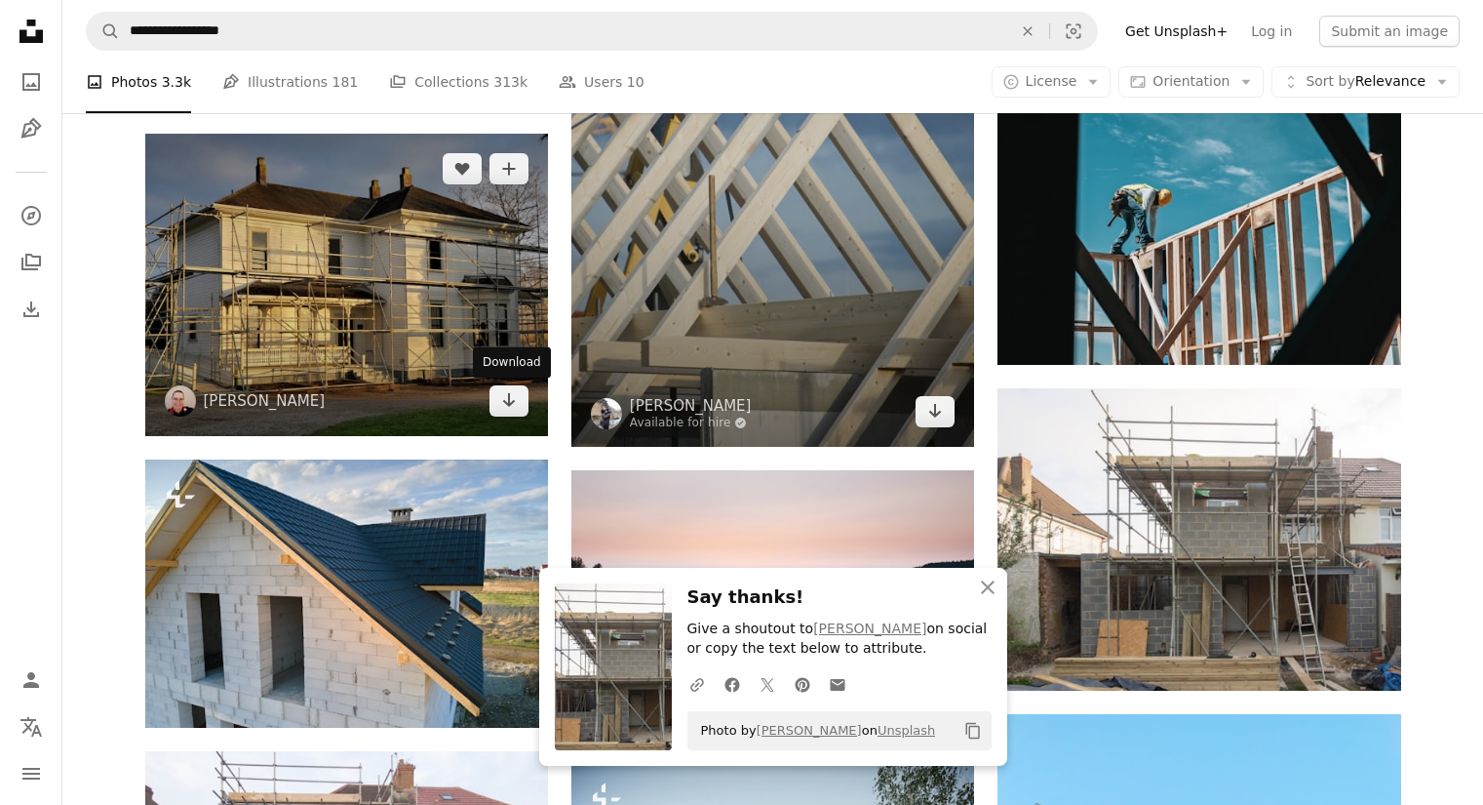
drag, startPoint x: 509, startPoint y: 395, endPoint x: 578, endPoint y: 400, distance: 69.4
click at [509, 395] on icon "Download" at bounding box center [509, 400] width 13 height 14
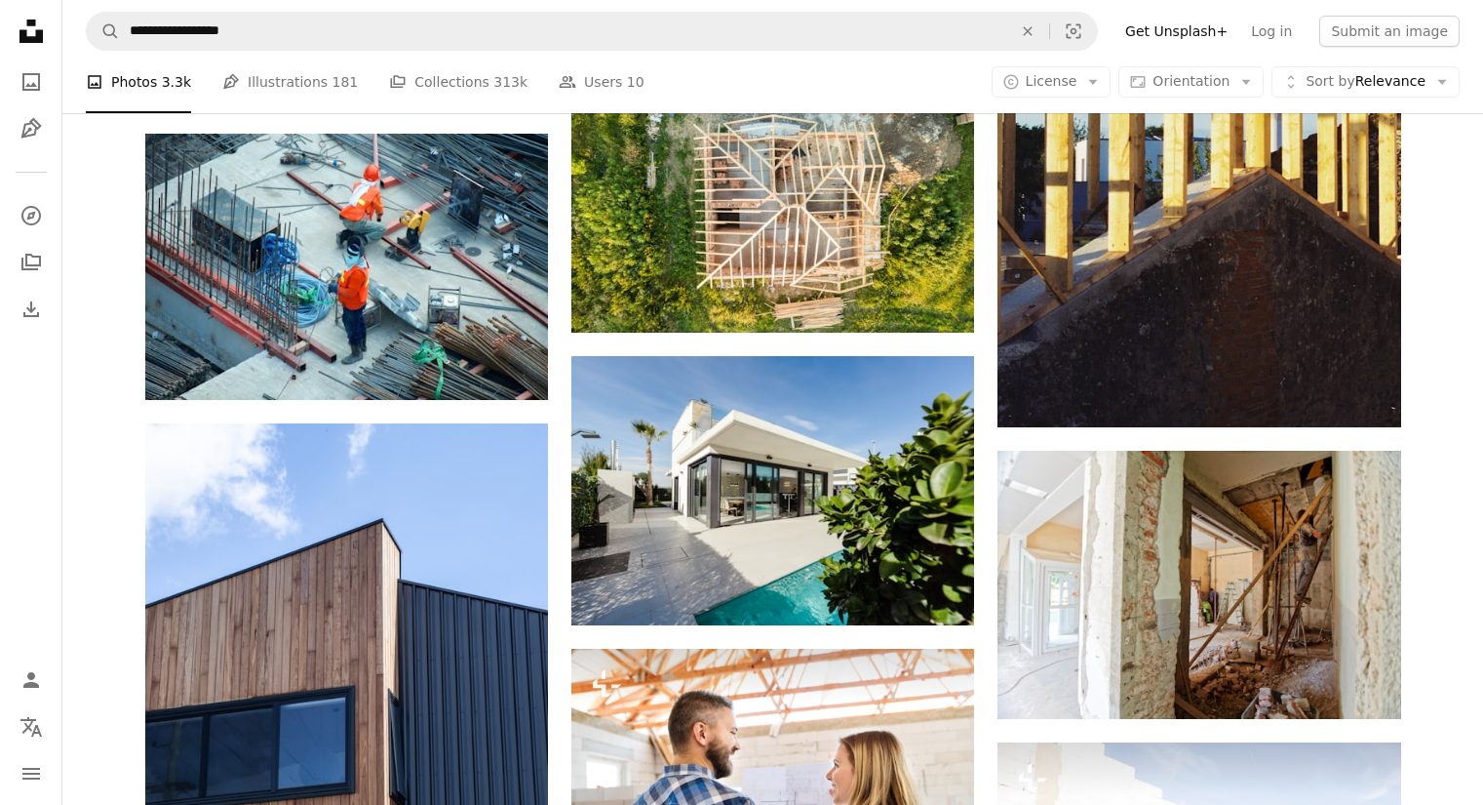
scroll to position [7959, 0]
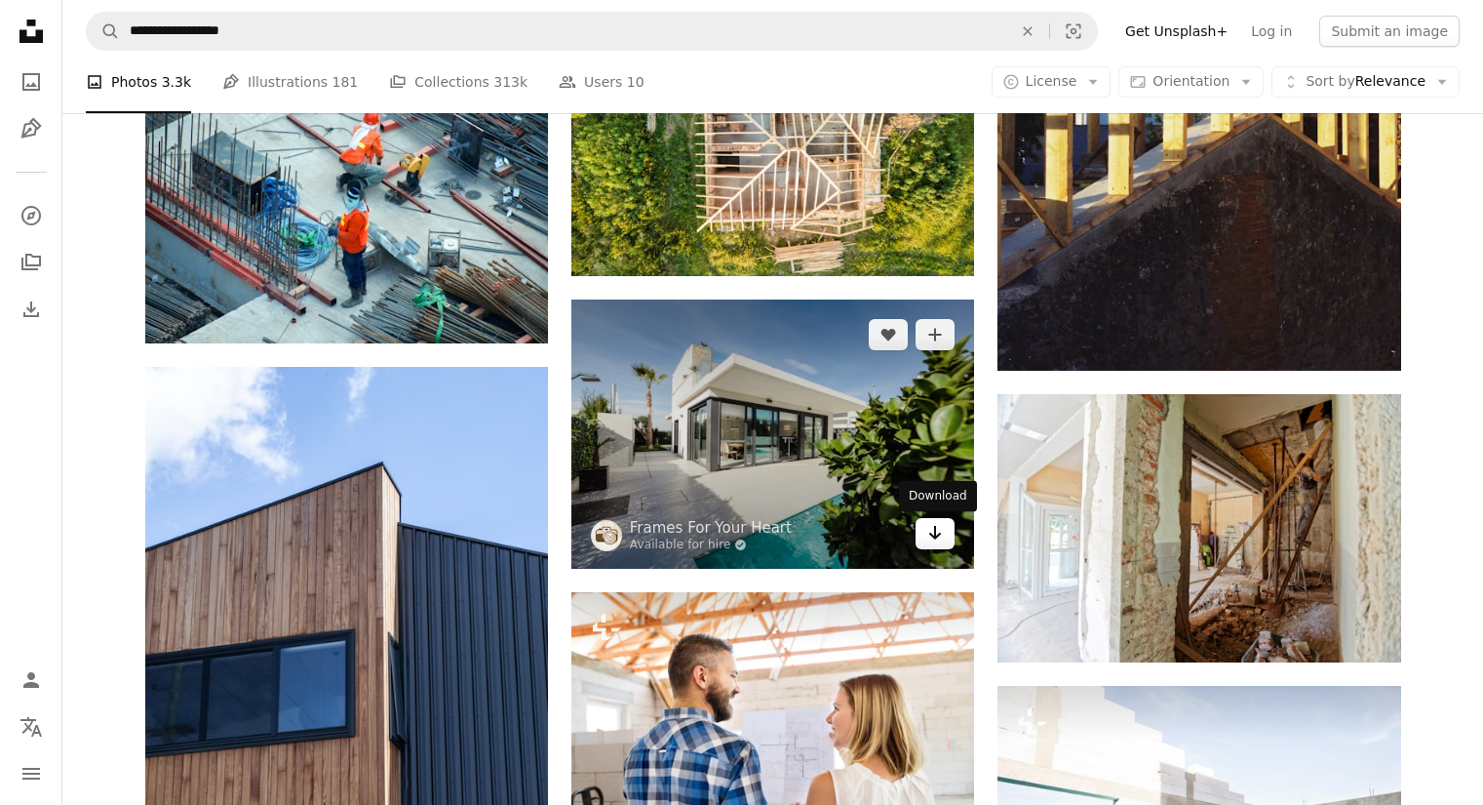
click at [931, 537] on icon "Arrow pointing down" at bounding box center [935, 532] width 16 height 23
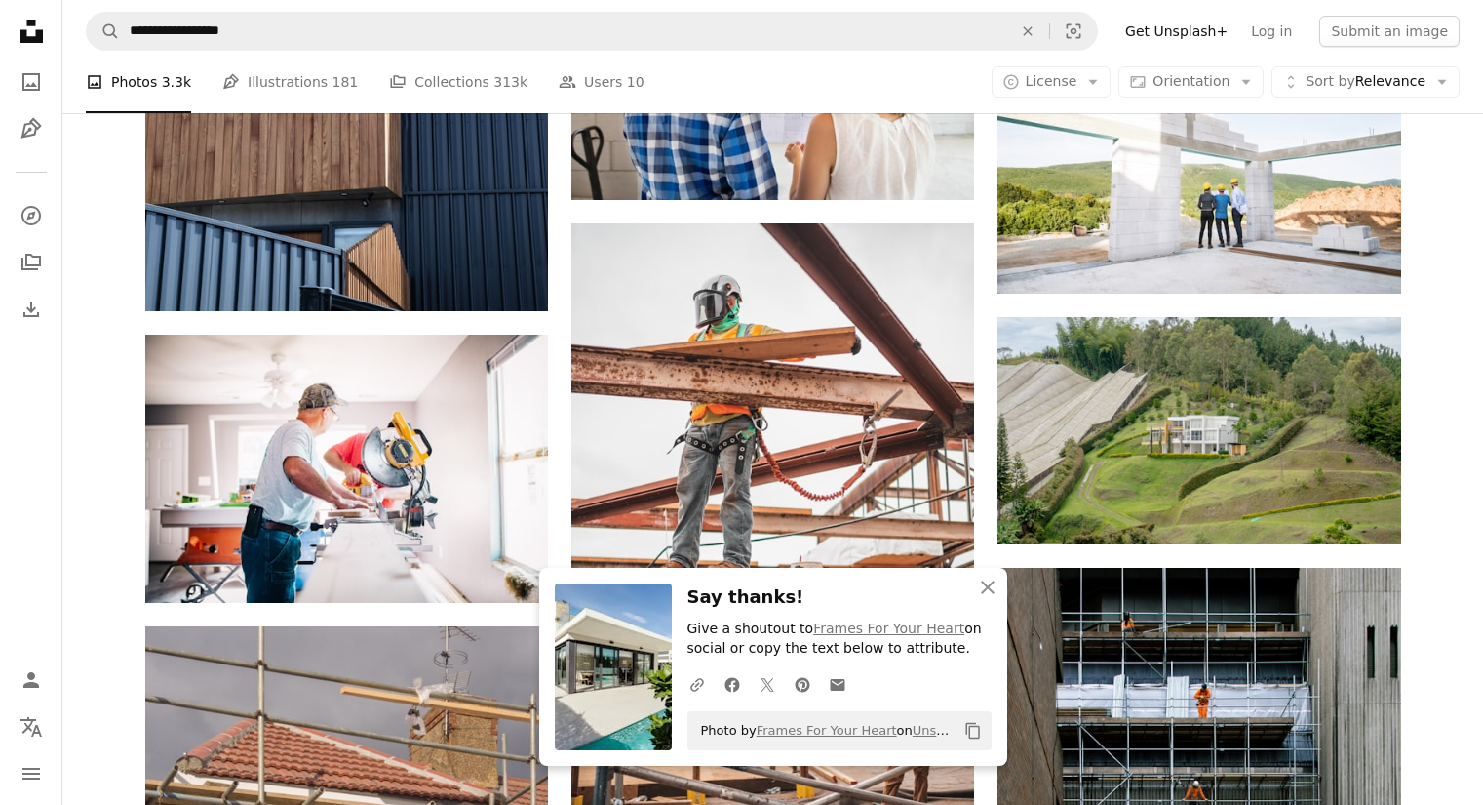
scroll to position [8641, 0]
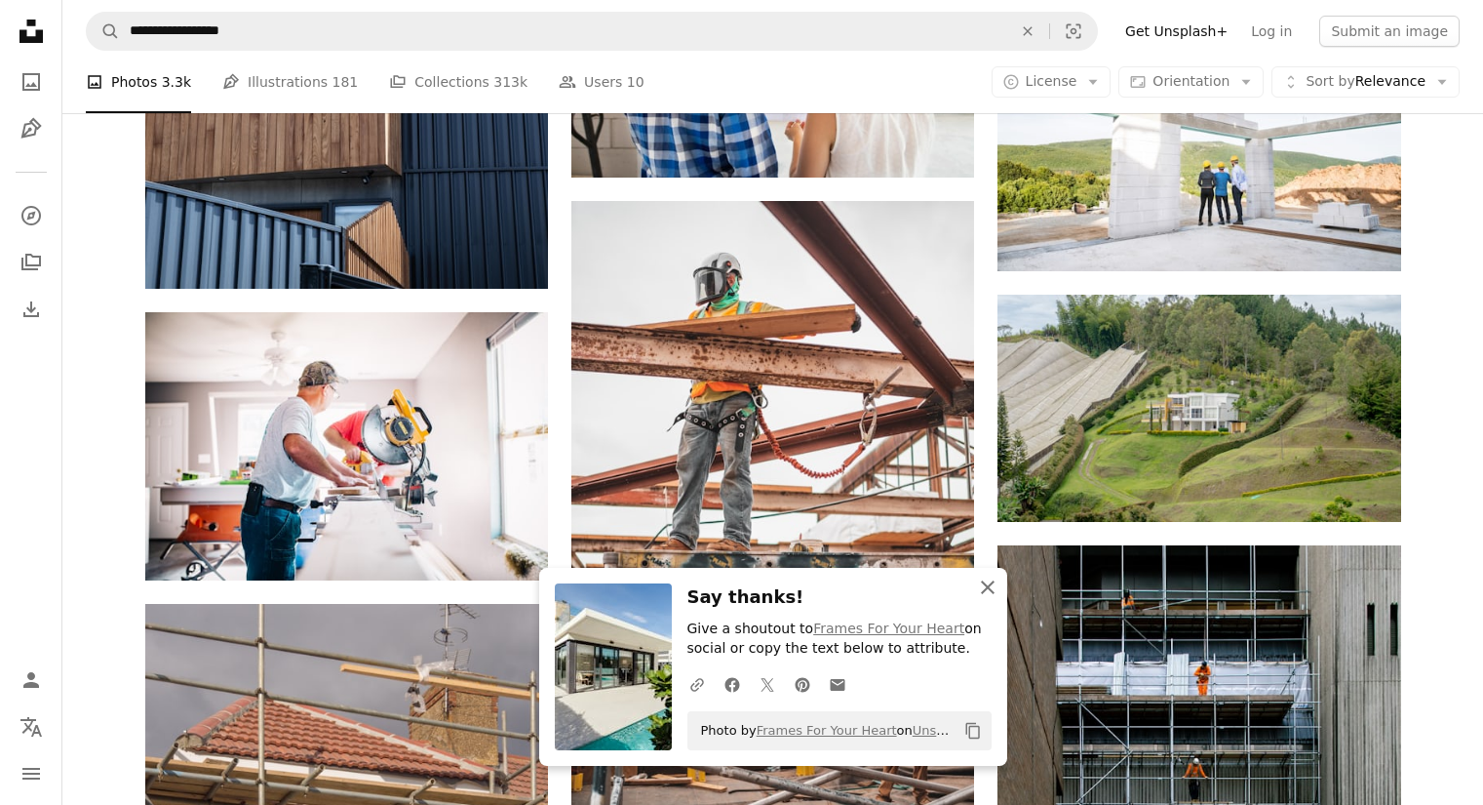
click at [985, 599] on button "An X shape Close" at bounding box center [987, 587] width 39 height 39
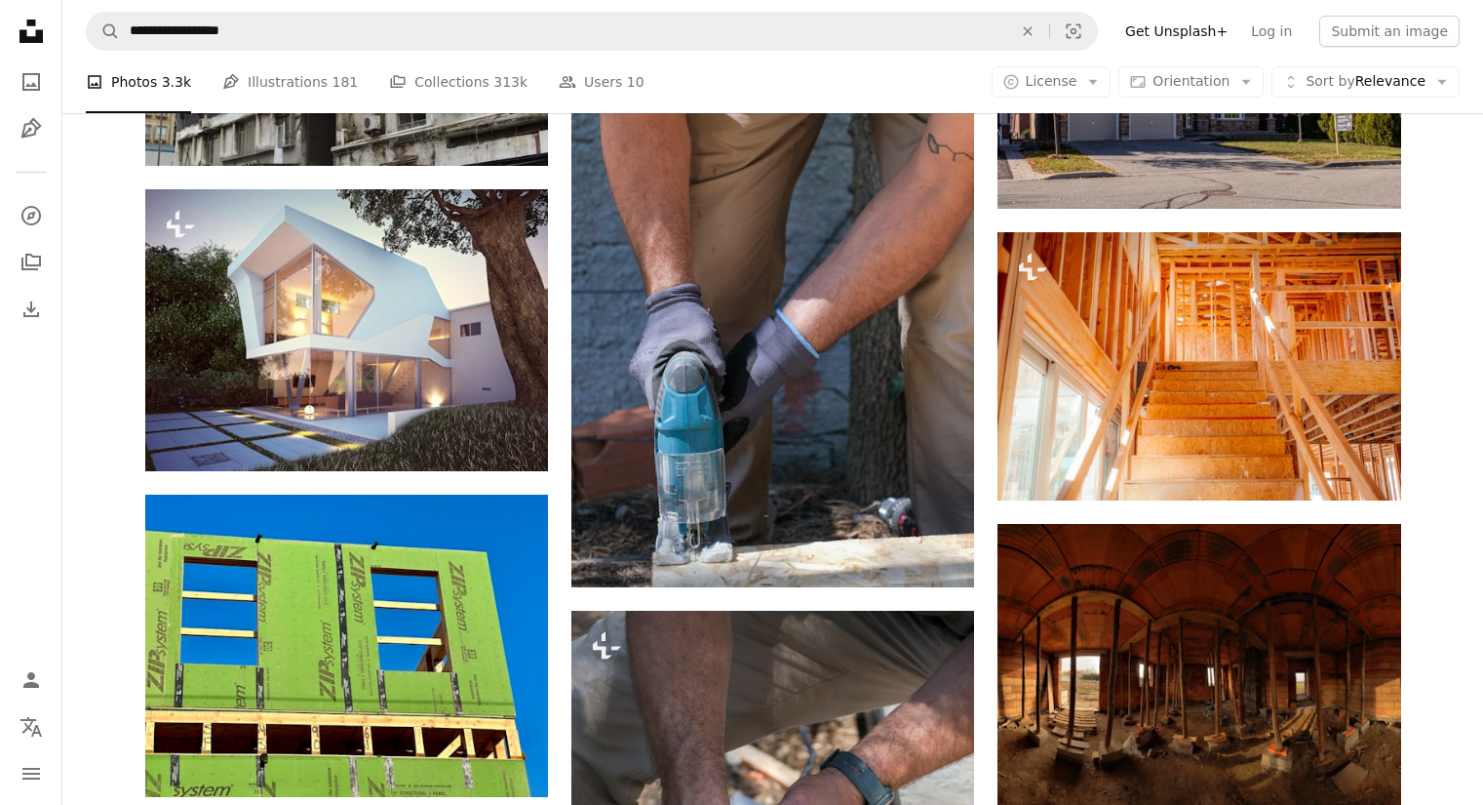
scroll to position [10982, 0]
